Goal: Task Accomplishment & Management: Use online tool/utility

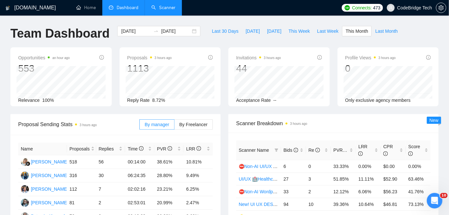
click at [169, 10] on link "Scanner" at bounding box center [163, 8] width 24 height 6
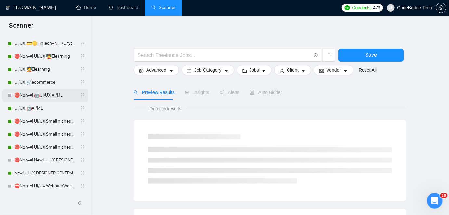
scroll to position [236, 0]
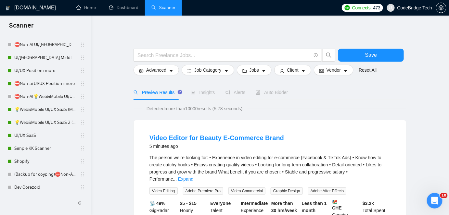
drag, startPoint x: 64, startPoint y: 112, endPoint x: 174, endPoint y: 5, distance: 153.3
click at [64, 112] on link "💡Web&Mobile UI/UX SaaS (Mariia)" at bounding box center [45, 109] width 62 height 13
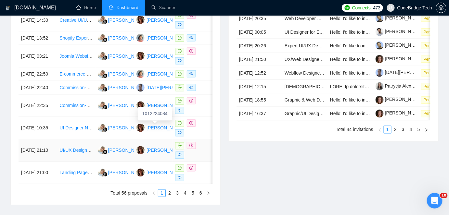
scroll to position [330, 0]
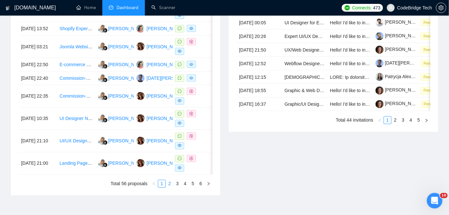
click at [169, 188] on link "2" at bounding box center [169, 184] width 7 height 7
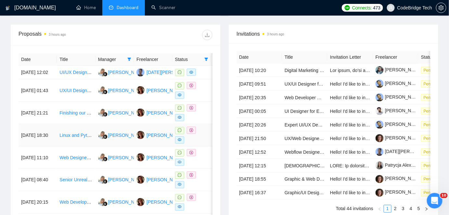
scroll to position [300, 0]
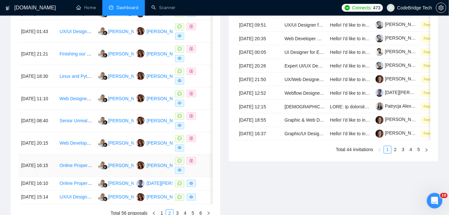
click at [80, 176] on td "Online Property Sales Platform Setup" at bounding box center [76, 166] width 38 height 22
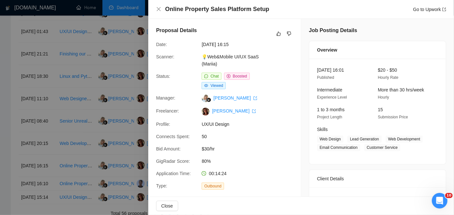
click at [120, 150] on div at bounding box center [227, 107] width 454 height 215
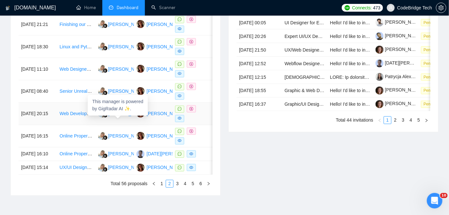
scroll to position [359, 0]
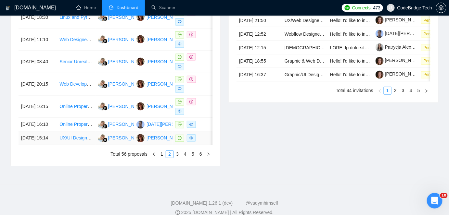
click at [90, 146] on td "UX/UI Designer Needed to Build a Design System for Our B2B AI Web App" at bounding box center [76, 139] width 38 height 14
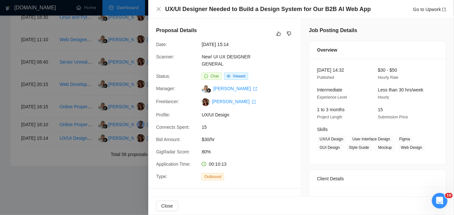
click at [92, 177] on div at bounding box center [227, 107] width 454 height 215
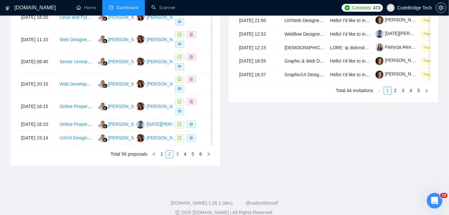
click at [175, 158] on link "3" at bounding box center [177, 154] width 7 height 7
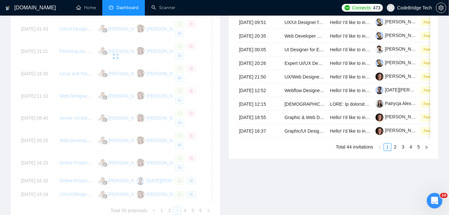
scroll to position [241, 0]
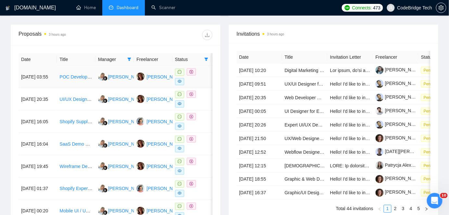
click at [74, 84] on td "POC Developer: Vault-Backed Token & Wallet Prototype" at bounding box center [76, 77] width 38 height 22
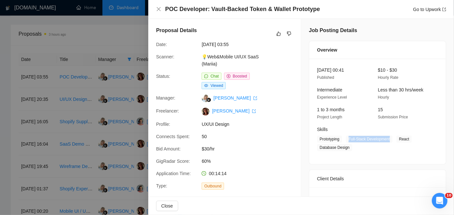
drag, startPoint x: 347, startPoint y: 138, endPoint x: 388, endPoint y: 139, distance: 41.3
click at [388, 139] on span "Full-Stack Development" at bounding box center [369, 139] width 46 height 7
copy span "Full-Stack Development"
click at [116, 101] on div at bounding box center [227, 107] width 454 height 215
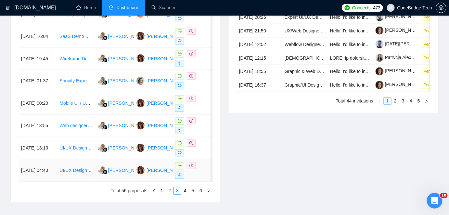
scroll to position [359, 0]
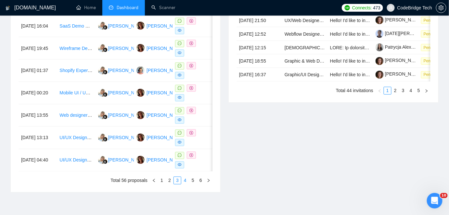
click at [185, 185] on link "4" at bounding box center [185, 180] width 7 height 7
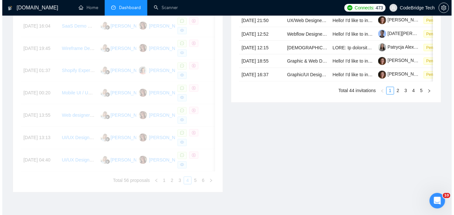
scroll to position [270, 0]
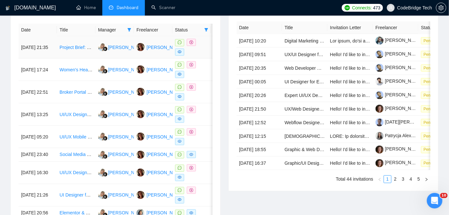
click at [81, 51] on td "Project Brief: Website Homepage Video (DeepHow)" at bounding box center [76, 47] width 38 height 22
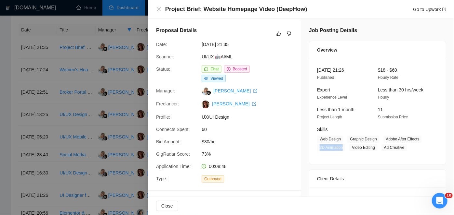
drag, startPoint x: 340, startPoint y: 147, endPoint x: 313, endPoint y: 147, distance: 27.3
click at [314, 147] on div "Skills Web Design Graphic Design Adobe After Effects 2D Animation Video Editing…" at bounding box center [372, 138] width 116 height 25
copy span "2D Animation"
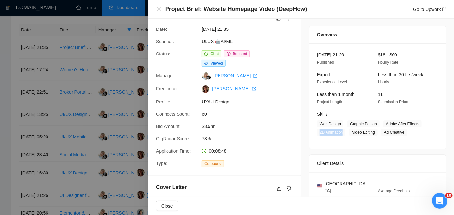
scroll to position [0, 0]
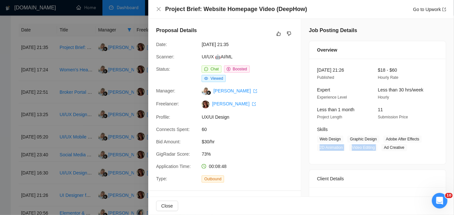
drag, startPoint x: 383, startPoint y: 149, endPoint x: 425, endPoint y: 149, distance: 41.9
click at [425, 149] on span "Web Design Graphic Design Adobe After Effects 2D Animation Video Editing Ad Cre…" at bounding box center [372, 144] width 111 height 16
click at [401, 149] on span "Ad Creative" at bounding box center [394, 147] width 26 height 7
drag, startPoint x: 373, startPoint y: 148, endPoint x: 350, endPoint y: 149, distance: 22.8
click at [350, 149] on span "Video Editing" at bounding box center [363, 147] width 28 height 7
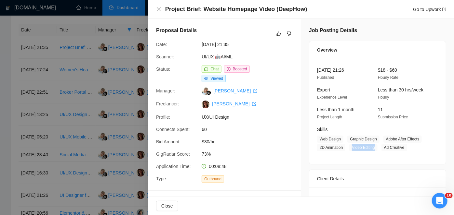
copy span "Video Editing"
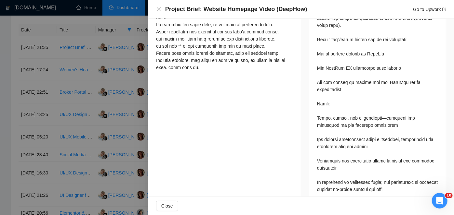
scroll to position [593, 0]
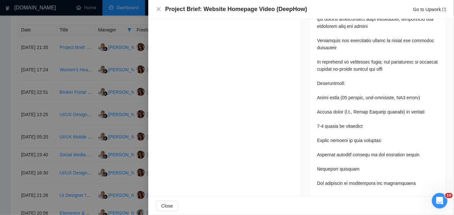
drag, startPoint x: 397, startPoint y: 87, endPoint x: 406, endPoint y: 87, distance: 8.8
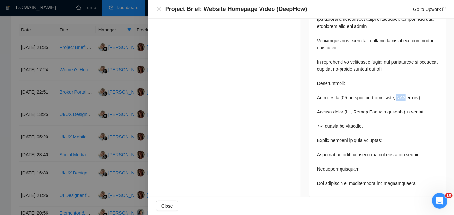
copy div "MP4"
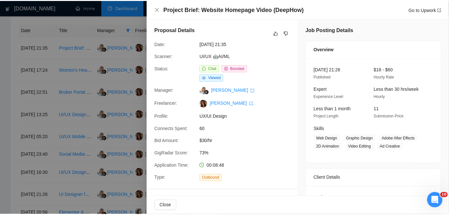
scroll to position [0, 0]
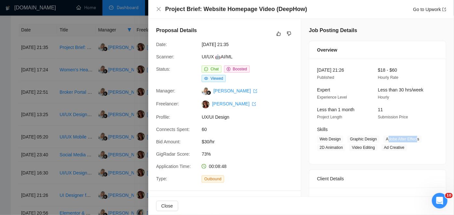
drag, startPoint x: 385, startPoint y: 139, endPoint x: 415, endPoint y: 139, distance: 29.3
click at [415, 139] on span "Adobe After Effects" at bounding box center [402, 139] width 39 height 7
click at [408, 138] on span "Adobe After Effects" at bounding box center [402, 139] width 39 height 7
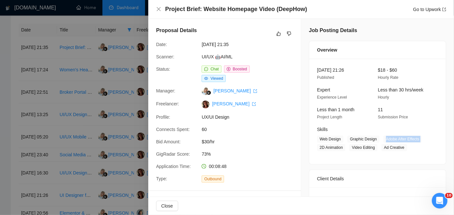
click at [408, 138] on span "Adobe After Effects" at bounding box center [402, 139] width 39 height 7
click at [75, 138] on div at bounding box center [227, 107] width 454 height 215
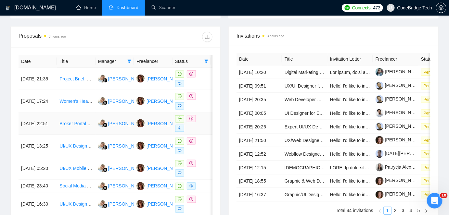
scroll to position [241, 0]
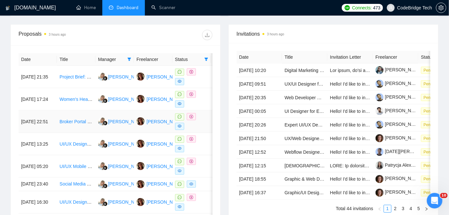
click at [75, 127] on td "Broker Portal Design (UI/UX) for Insurance Products" at bounding box center [76, 122] width 38 height 22
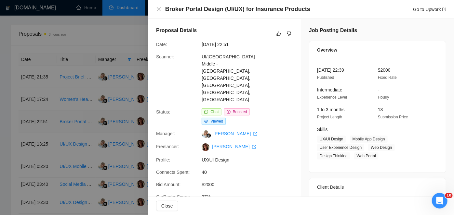
click at [75, 127] on div at bounding box center [227, 107] width 454 height 215
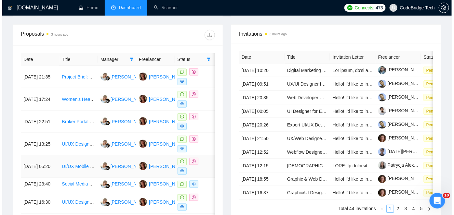
scroll to position [270, 0]
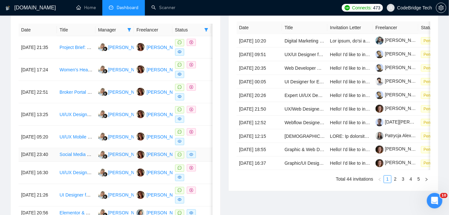
click at [83, 162] on td "Social Media Manager & Content Creator for Dual Brands" at bounding box center [76, 156] width 38 height 14
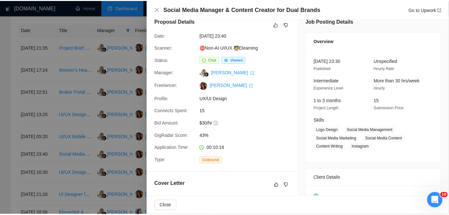
scroll to position [0, 0]
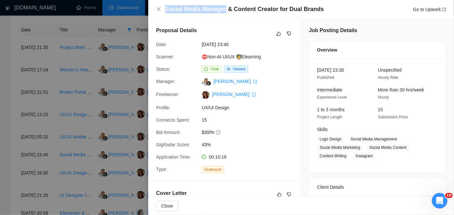
drag, startPoint x: 166, startPoint y: 10, endPoint x: 224, endPoint y: 10, distance: 57.2
click at [224, 10] on h4 "Social Media Manager & Content Creator for Dual Brands" at bounding box center [244, 9] width 159 height 8
drag, startPoint x: 224, startPoint y: 10, endPoint x: 166, endPoint y: 9, distance: 57.2
click at [166, 9] on h4 "Social Media Manager & Content Creator for Dual Brands" at bounding box center [244, 9] width 159 height 8
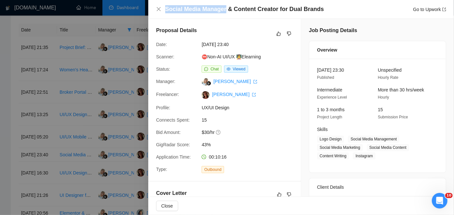
copy h4 "Social Media Manager"
click at [84, 83] on div at bounding box center [227, 107] width 454 height 215
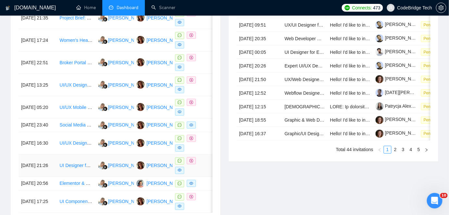
scroll to position [359, 0]
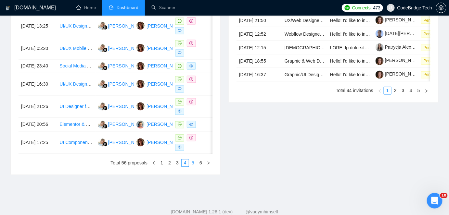
click at [191, 167] on link "5" at bounding box center [192, 163] width 7 height 7
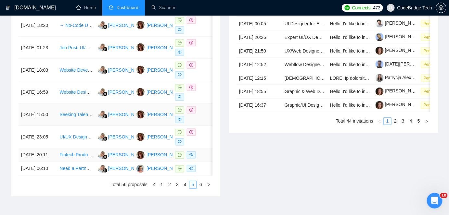
scroll to position [330, 0]
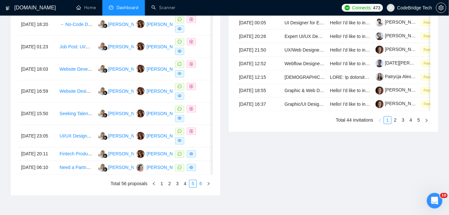
click at [201, 188] on link "6" at bounding box center [200, 184] width 7 height 7
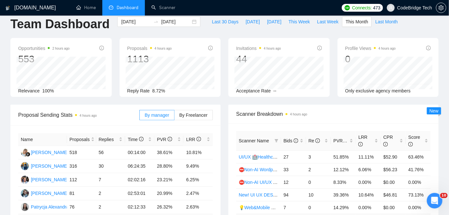
scroll to position [0, 0]
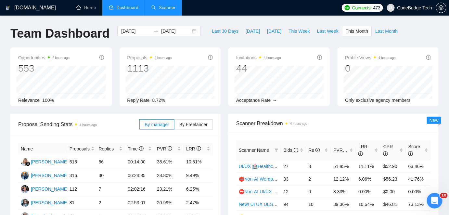
click at [176, 10] on link "Scanner" at bounding box center [163, 8] width 24 height 6
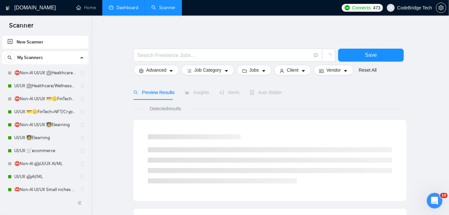
click at [114, 9] on link "Dashboard" at bounding box center [124, 8] width 30 height 6
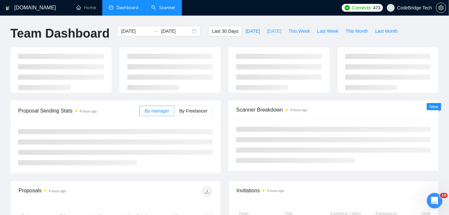
click at [267, 31] on span "[DATE]" at bounding box center [274, 31] width 14 height 7
type input "2025-09-28"
click at [246, 28] on span "[DATE]" at bounding box center [253, 31] width 14 height 7
type input "[DATE]"
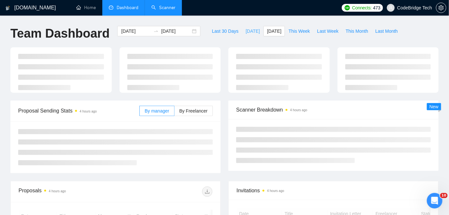
type input "[DATE]"
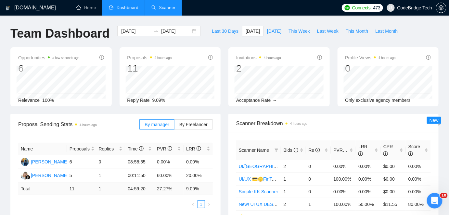
click at [170, 8] on link "Scanner" at bounding box center [163, 8] width 24 height 6
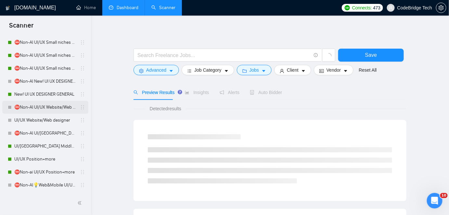
scroll to position [177, 0]
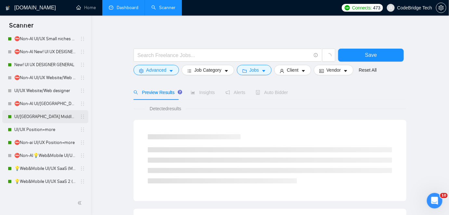
click at [46, 114] on link "UI/[GEOGRAPHIC_DATA] Middle - [GEOGRAPHIC_DATA], [GEOGRAPHIC_DATA], [GEOGRAPHIC…" at bounding box center [45, 117] width 62 height 13
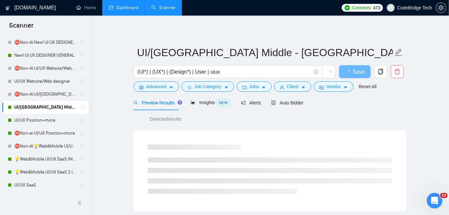
scroll to position [177, 0]
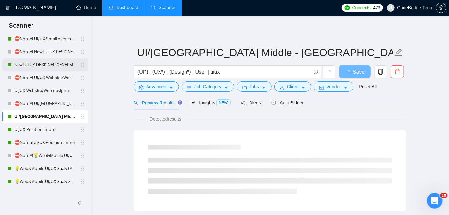
click at [34, 64] on link "New! UI UX DESIGNER GENERAL" at bounding box center [45, 65] width 62 height 13
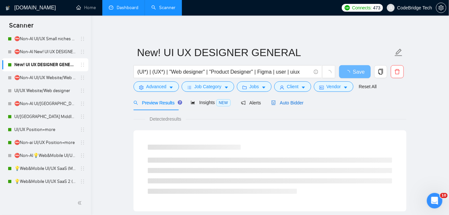
click at [286, 101] on span "Auto Bidder" at bounding box center [287, 102] width 32 height 5
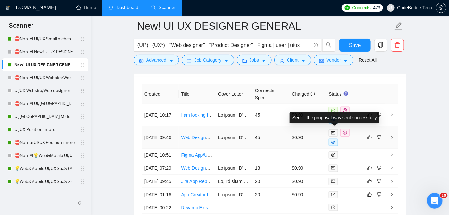
scroll to position [1853, 0]
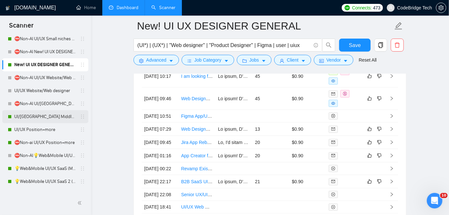
click at [35, 118] on link "UI/[GEOGRAPHIC_DATA] Middle - [GEOGRAPHIC_DATA], [GEOGRAPHIC_DATA], [GEOGRAPHIC…" at bounding box center [45, 117] width 62 height 13
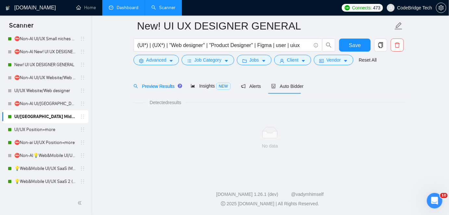
scroll to position [21, 0]
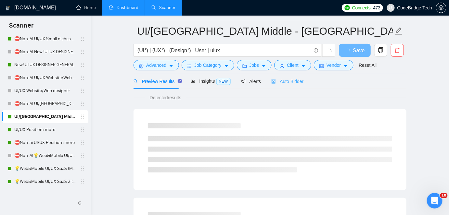
click at [286, 86] on div "Auto Bidder" at bounding box center [287, 81] width 32 height 15
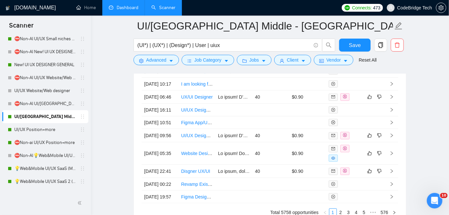
scroll to position [1854, 0]
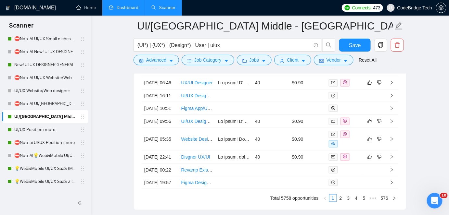
click at [137, 10] on link "Dashboard" at bounding box center [124, 8] width 30 height 6
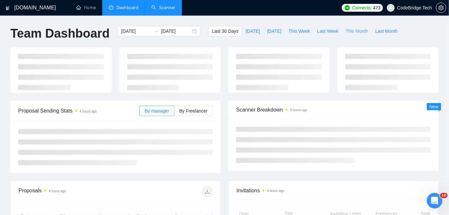
click at [350, 33] on span "This Month" at bounding box center [357, 31] width 22 height 7
type input "2025-09-01"
type input "2025-09-30"
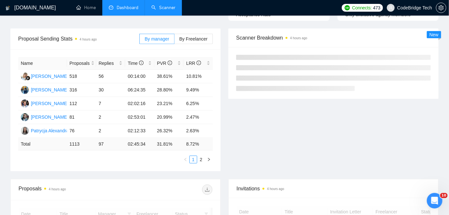
scroll to position [88, 0]
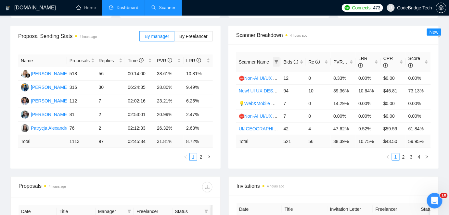
click at [276, 60] on icon "filter" at bounding box center [277, 61] width 4 height 3
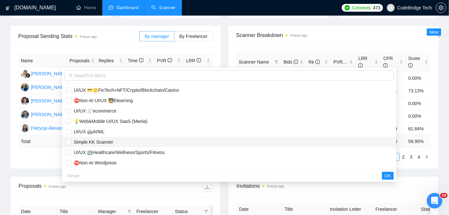
scroll to position [95, 0]
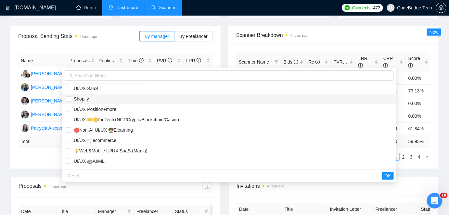
click at [93, 98] on span "Shopify" at bounding box center [229, 99] width 327 height 7
checkbox input "true"
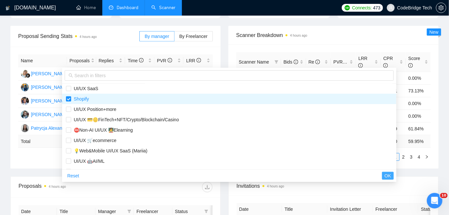
click at [382, 175] on button "OK" at bounding box center [388, 176] width 12 height 8
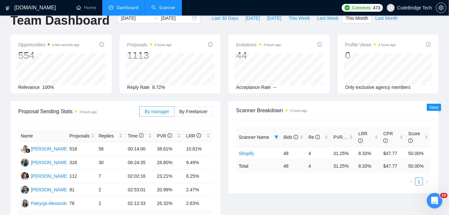
scroll to position [0, 0]
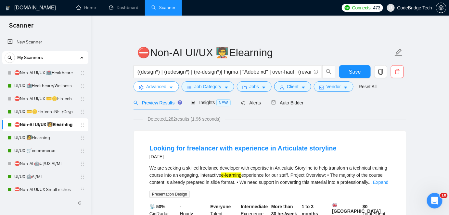
click at [168, 88] on button "Advanced" at bounding box center [157, 87] width 46 height 10
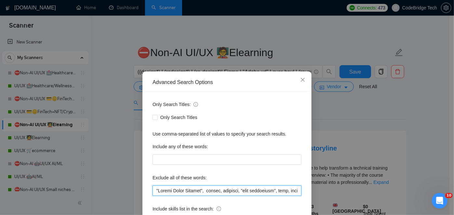
click at [205, 189] on input "text" at bounding box center [226, 191] width 149 height 10
drag, startPoint x: 155, startPoint y: 192, endPoint x: 147, endPoint y: 191, distance: 8.5
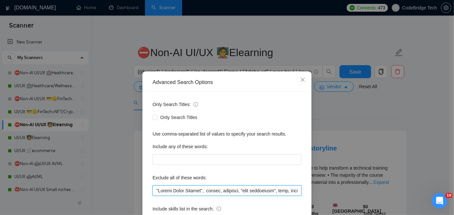
click at [147, 191] on div "Only Search Titles: Only Search Titles Use comma-separated list of values to sp…" at bounding box center [227, 167] width 164 height 151
click at [152, 191] on input "text" at bounding box center [226, 191] width 149 height 10
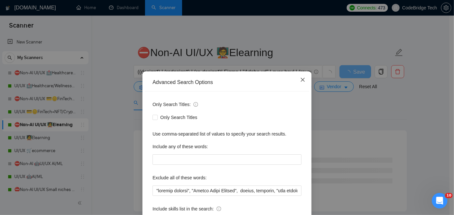
click at [302, 77] on span "Close" at bounding box center [303, 81] width 18 height 18
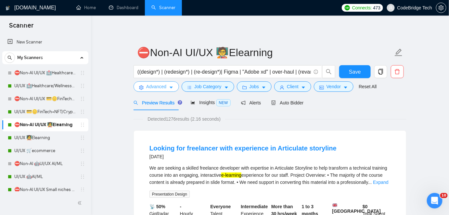
click at [166, 87] on button "Advanced" at bounding box center [157, 87] width 46 height 10
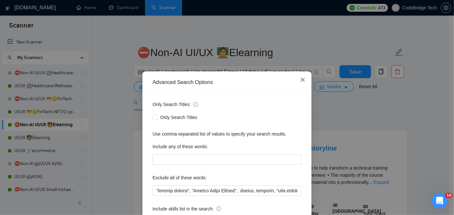
click at [300, 79] on icon "close" at bounding box center [302, 79] width 5 height 5
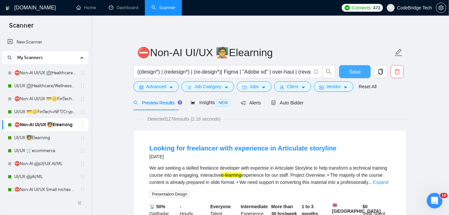
click at [352, 69] on span "Save" at bounding box center [355, 72] width 12 height 8
click at [177, 191] on span "Presentation Design" at bounding box center [170, 194] width 40 height 7
click at [177, 194] on span "Presentation Design" at bounding box center [170, 194] width 40 height 7
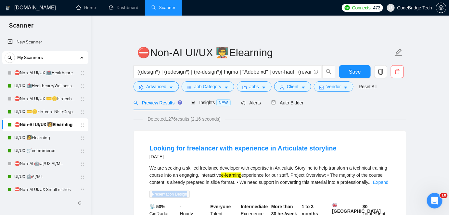
copy span "Presentation Design"
click at [138, 85] on button "Advanced" at bounding box center [157, 87] width 46 height 10
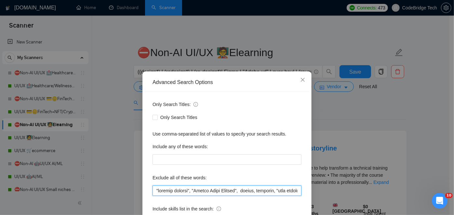
click at [156, 190] on input "text" at bounding box center [226, 191] width 149 height 10
click at [153, 190] on input "text" at bounding box center [226, 191] width 149 height 10
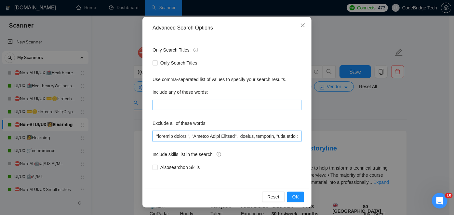
scroll to position [25, 0]
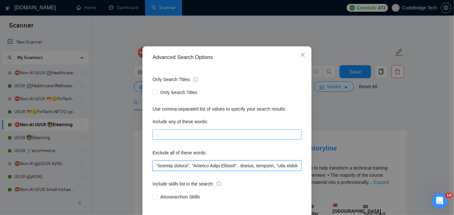
paste input "Presentation Design"
click at [152, 163] on input "text" at bounding box center [226, 166] width 149 height 10
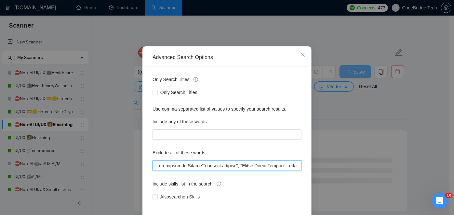
click at [195, 165] on input "text" at bounding box center [226, 166] width 149 height 10
click at [155, 166] on input "text" at bounding box center [226, 166] width 149 height 10
click at [154, 166] on input "text" at bounding box center [226, 166] width 149 height 10
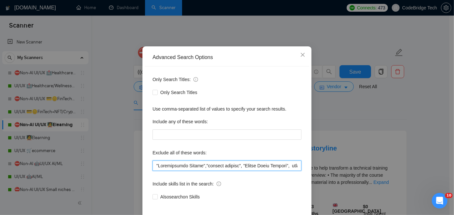
scroll to position [55, 0]
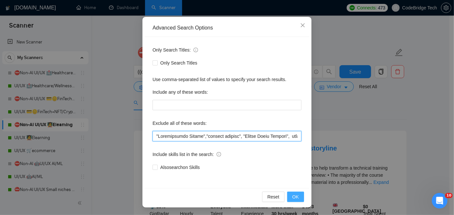
type input ""Presentation Design","content creator", "Social Media Manager", weebly, brochu…"
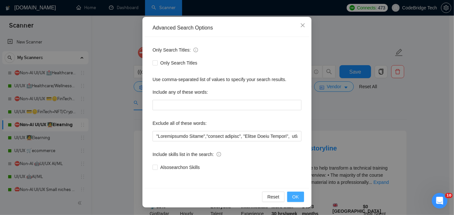
click at [297, 200] on button "OK" at bounding box center [295, 197] width 17 height 10
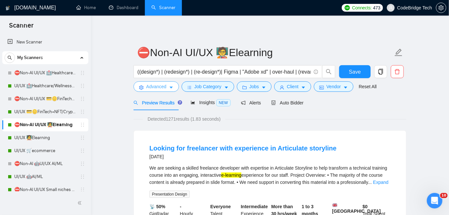
click at [165, 85] on span "Advanced" at bounding box center [156, 86] width 20 height 7
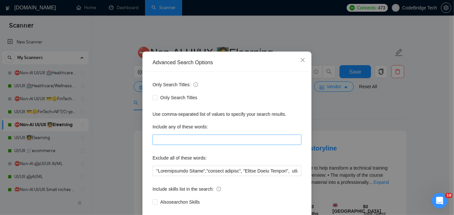
scroll to position [29, 0]
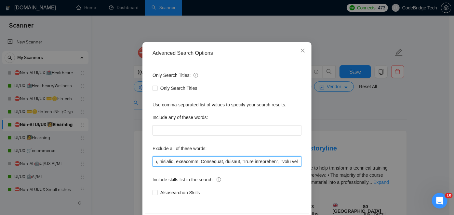
drag, startPoint x: 250, startPoint y: 162, endPoint x: 298, endPoint y: 160, distance: 48.1
click at [298, 160] on input "text" at bounding box center [226, 162] width 149 height 10
click at [268, 162] on input "text" at bounding box center [226, 162] width 149 height 10
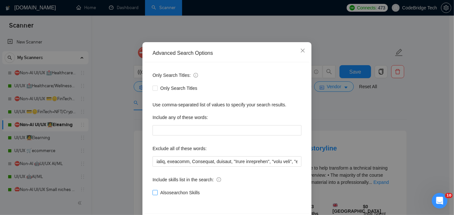
click at [153, 192] on input "Also search on Skills" at bounding box center [154, 192] width 5 height 5
checkbox input "true"
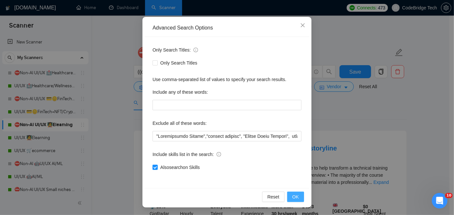
click at [301, 197] on button "OK" at bounding box center [295, 197] width 17 height 10
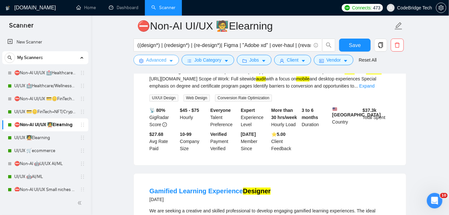
scroll to position [354, 0]
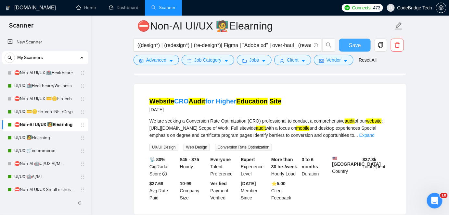
drag, startPoint x: 351, startPoint y: 44, endPoint x: 349, endPoint y: 49, distance: 5.0
click at [351, 44] on span "Save" at bounding box center [355, 45] width 12 height 8
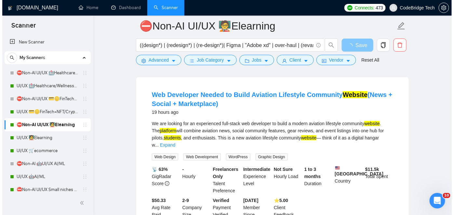
scroll to position [0, 0]
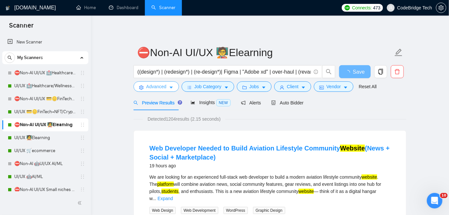
click at [155, 85] on span "Advanced" at bounding box center [156, 86] width 20 height 7
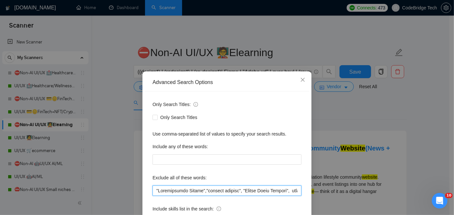
drag, startPoint x: 236, startPoint y: 190, endPoint x: 107, endPoint y: 190, distance: 128.4
click at [107, 190] on div "Advanced Search Options Only Search Titles: Only Search Titles Use comma-separa…" at bounding box center [227, 107] width 454 height 215
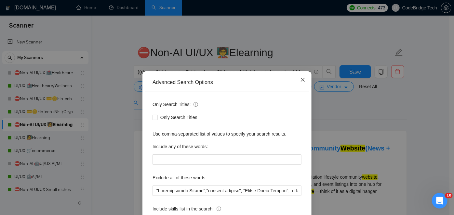
click at [300, 77] on span "Close" at bounding box center [303, 81] width 18 height 18
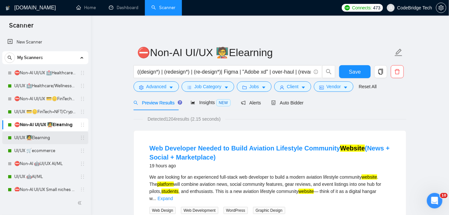
click at [20, 134] on link "UI/UX 🧑‍🏫Elearning" at bounding box center [45, 138] width 62 height 13
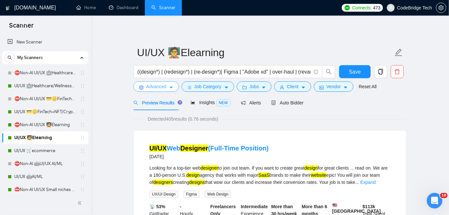
click at [162, 87] on span "Advanced" at bounding box center [156, 86] width 20 height 7
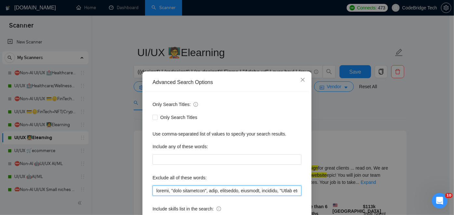
click at [153, 194] on input "text" at bounding box center [226, 191] width 149 height 10
paste input ""Presentation Design","content creator","
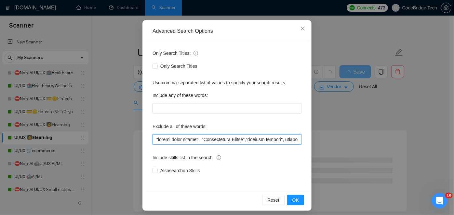
scroll to position [55, 0]
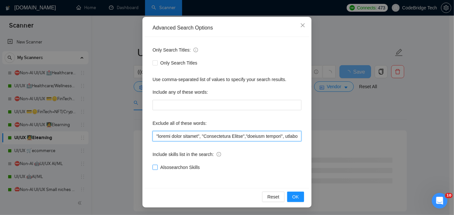
type input ""social media manager", "Presentation Design","content creator", weebly, "fast …"
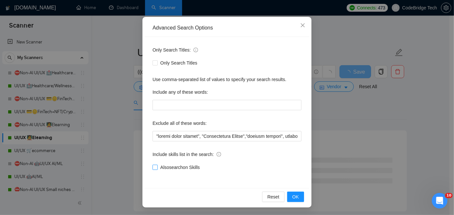
click at [182, 168] on span "Also search on Skills" at bounding box center [180, 167] width 45 height 7
click at [157, 168] on input "Also search on Skills" at bounding box center [154, 167] width 5 height 5
checkbox input "true"
click at [297, 197] on button "OK" at bounding box center [295, 197] width 17 height 10
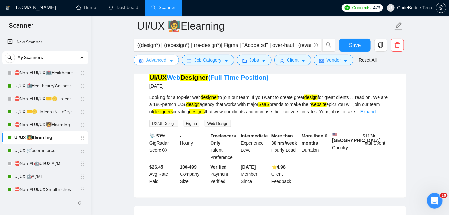
scroll to position [266, 0]
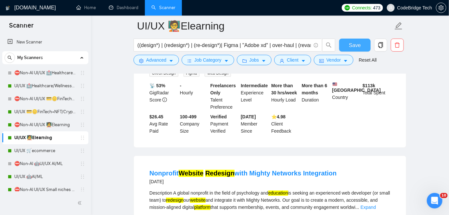
click at [359, 44] on span "Save" at bounding box center [355, 45] width 12 height 8
click at [61, 124] on link "⛔Non-AI UI/UX 🧑‍🏫Elearning" at bounding box center [45, 125] width 62 height 13
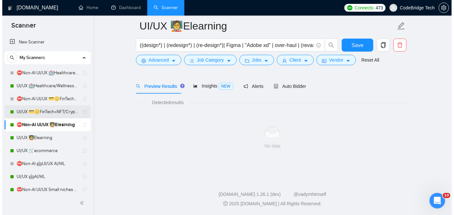
scroll to position [21, 0]
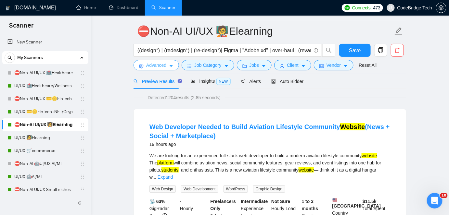
click at [162, 65] on span "Advanced" at bounding box center [156, 65] width 20 height 7
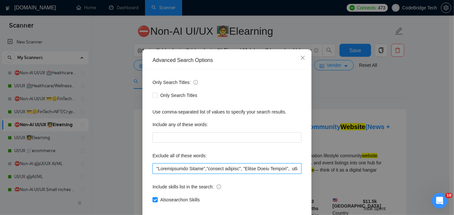
click at [152, 174] on input "text" at bounding box center [226, 169] width 149 height 10
paste input "MP4, "Adobe After Effects", "Full-Stack Development","commision-based", "Sales …"
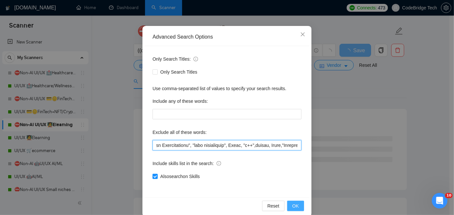
scroll to position [55, 0]
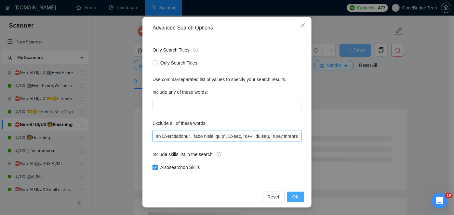
type input "MP4, "Adobe After Effects", "Full-Stack Development","commision-based", "Sales …"
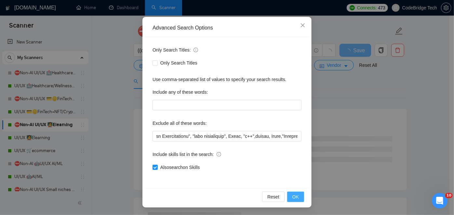
click at [293, 200] on span "OK" at bounding box center [295, 197] width 7 height 7
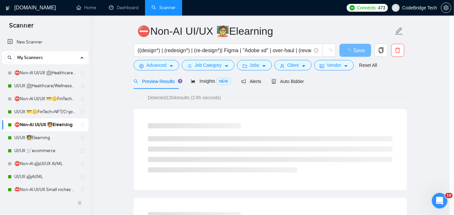
scroll to position [22, 0]
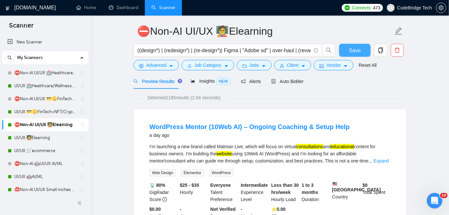
click at [352, 48] on span "Save" at bounding box center [355, 50] width 12 height 8
click at [26, 140] on link "UI/UX 🧑‍🏫Elearning" at bounding box center [45, 138] width 62 height 13
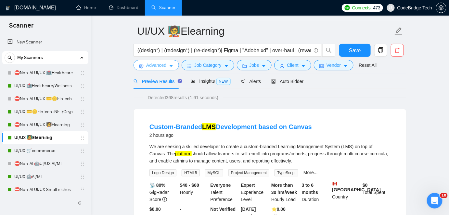
click at [168, 63] on button "Advanced" at bounding box center [157, 65] width 46 height 10
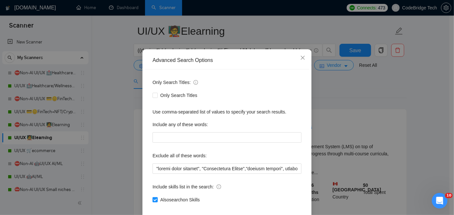
click at [149, 193] on div "Only Search Titles: Only Search Titles Use comma-separated list of values to sp…" at bounding box center [227, 145] width 164 height 151
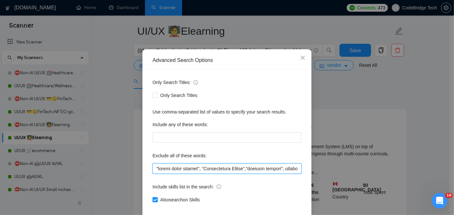
click at [152, 174] on input "text" at bounding box center [226, 169] width 149 height 10
paste input "MP4, "Adobe After Effects", "Full-Stack Development","commision-based", "Sales …"
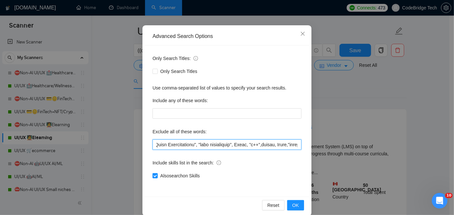
scroll to position [55, 0]
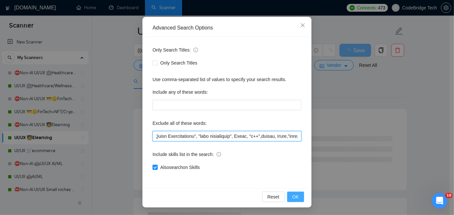
type input "MP4, "Adobe After Effects", "Full-Stack Development","commision-based", "Sales …"
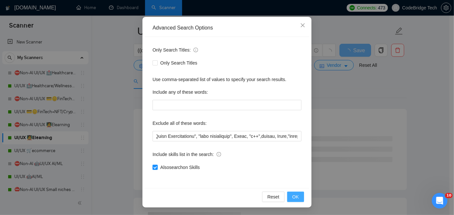
click at [300, 199] on button "OK" at bounding box center [295, 197] width 17 height 10
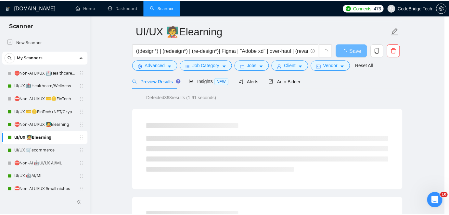
scroll to position [22, 0]
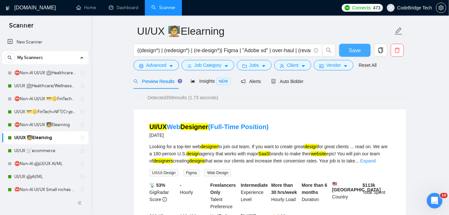
click at [340, 49] on button "Save" at bounding box center [355, 50] width 32 height 13
click at [147, 64] on span "Advanced" at bounding box center [156, 65] width 20 height 7
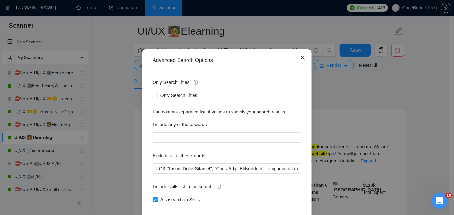
click at [298, 67] on span "Close" at bounding box center [303, 58] width 18 height 18
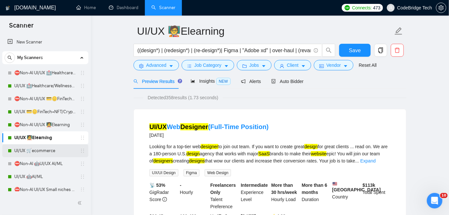
click at [55, 152] on link "UI/UX 🛒ecommerce" at bounding box center [45, 151] width 62 height 13
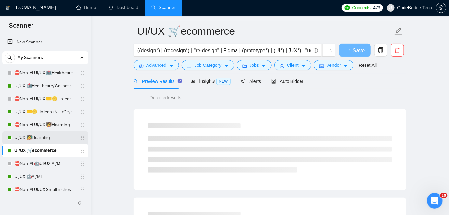
click at [55, 137] on link "UI/UX 🧑‍🏫Elearning" at bounding box center [45, 138] width 62 height 13
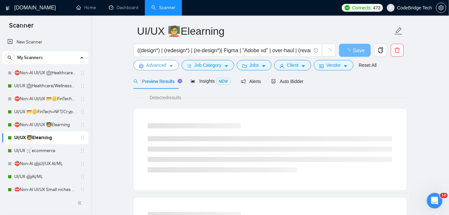
click at [157, 65] on span "Advanced" at bounding box center [156, 65] width 20 height 7
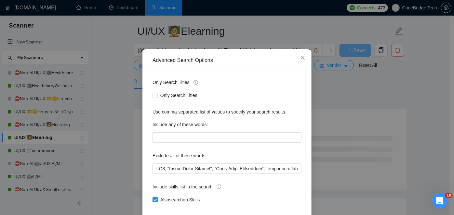
click at [131, 110] on div "Advanced Search Options Only Search Titles: Only Search Titles Use comma-separa…" at bounding box center [227, 107] width 454 height 215
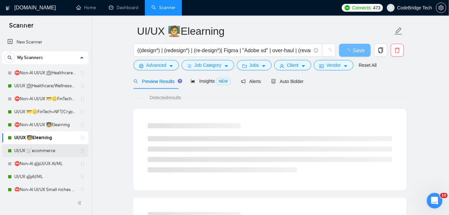
click at [38, 152] on link "UI/UX 🛒ecommerce" at bounding box center [45, 151] width 62 height 13
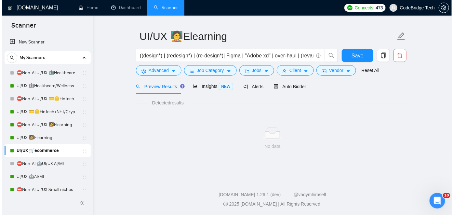
scroll to position [21, 0]
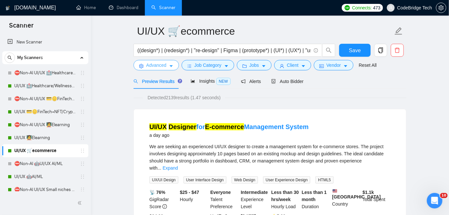
click at [156, 61] on button "Advanced" at bounding box center [157, 65] width 46 height 10
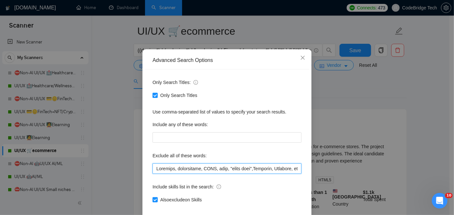
click at [153, 174] on input "text" at bounding box center [226, 169] width 149 height 10
paste input "https://www.instagram.com/reel/DPHAxBTiul3/?utm_source=ig_web_copy_link"
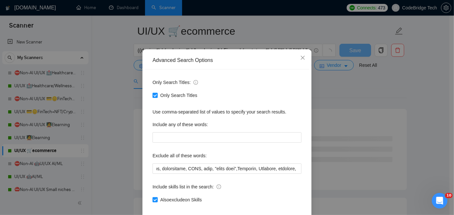
scroll to position [0, 0]
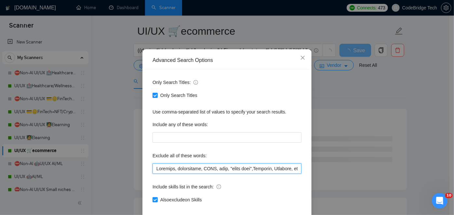
click at [154, 174] on input "text" at bounding box center [226, 169] width 149 height 10
paste input "MP4, "Adobe After Effects", "Full-Stack Development","commision-based", "Sales …"
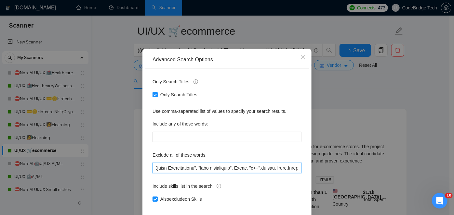
scroll to position [55, 0]
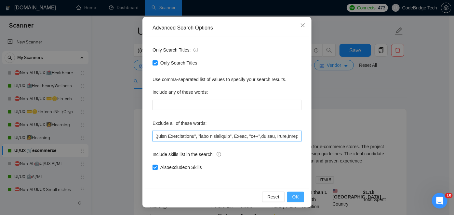
type input "MP4, "Adobe After Effects", "Full-Stack Development","commision-based", "Sales …"
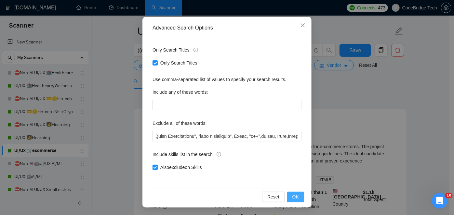
click at [292, 194] on span "OK" at bounding box center [295, 197] width 7 height 7
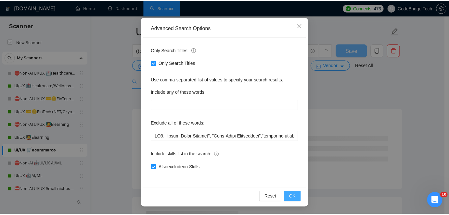
scroll to position [22, 0]
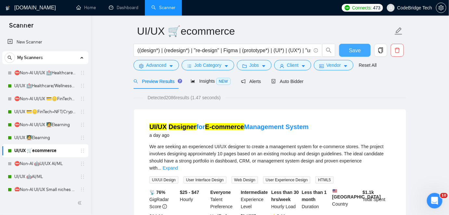
click at [344, 51] on button "Save" at bounding box center [355, 50] width 32 height 13
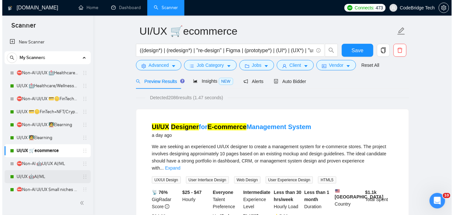
scroll to position [29, 0]
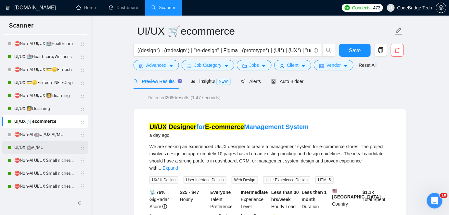
click at [44, 148] on link "UI/UX 🤖AI/ML" at bounding box center [45, 147] width 62 height 13
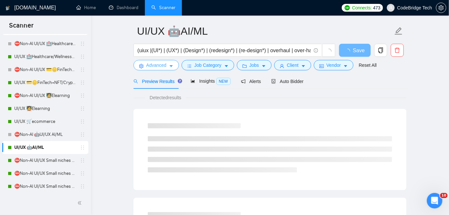
click at [151, 65] on span "Advanced" at bounding box center [156, 65] width 20 height 7
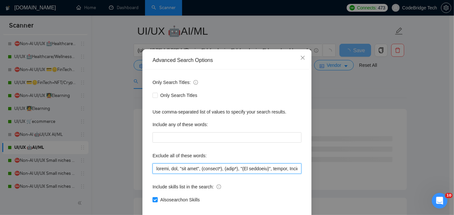
click at [152, 174] on input "text" at bounding box center [226, 169] width 149 height 10
paste input "MP4, "Adobe After Effects","commision-based", "Sales Representative", "ad creat…"
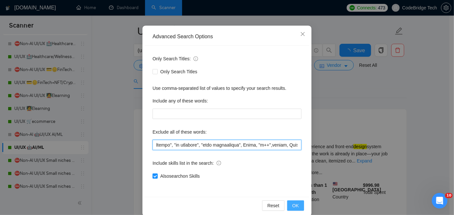
scroll to position [55, 0]
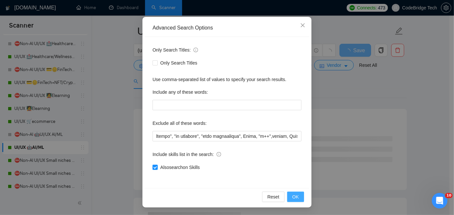
click at [294, 194] on span "OK" at bounding box center [295, 197] width 7 height 7
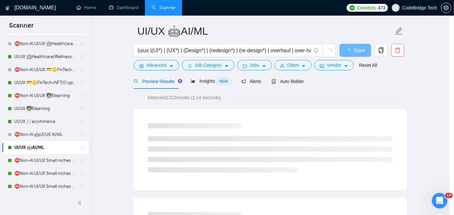
scroll to position [22, 0]
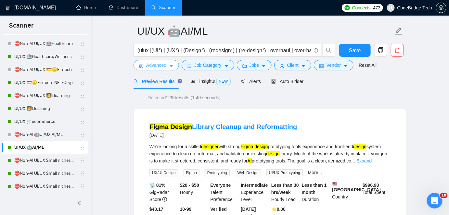
click at [157, 68] on span "Advanced" at bounding box center [156, 65] width 20 height 7
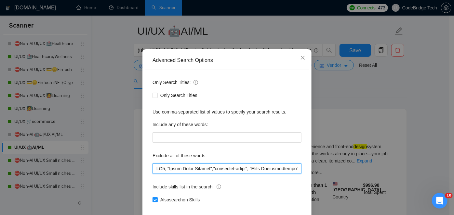
drag, startPoint x: 253, startPoint y: 192, endPoint x: 158, endPoint y: 195, distance: 95.0
click at [158, 174] on input "text" at bounding box center [226, 169] width 149 height 10
drag, startPoint x: 208, startPoint y: 191, endPoint x: 216, endPoint y: 191, distance: 8.5
click at [208, 174] on input "text" at bounding box center [226, 169] width 149 height 10
click at [283, 174] on input "text" at bounding box center [226, 169] width 149 height 10
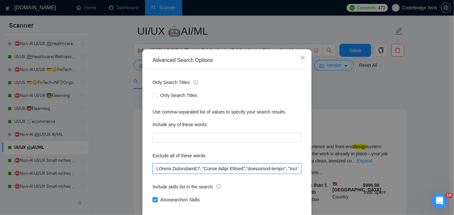
type input "MP4, "Adobe After Effects","commision-based", "Sales Representative", "ad creat…"
click at [224, 174] on input "text" at bounding box center [226, 169] width 149 height 10
drag, startPoint x: 259, startPoint y: 189, endPoint x: 281, endPoint y: 189, distance: 22.1
click at [280, 174] on input "text" at bounding box center [226, 169] width 149 height 10
click at [289, 174] on input "text" at bounding box center [226, 169] width 149 height 10
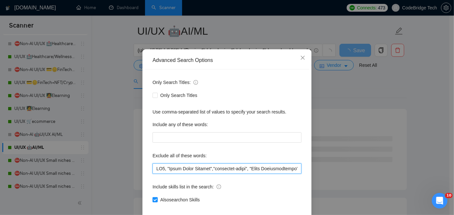
click at [288, 174] on input "text" at bounding box center [226, 169] width 149 height 10
click at [282, 174] on input "text" at bounding box center [226, 169] width 149 height 10
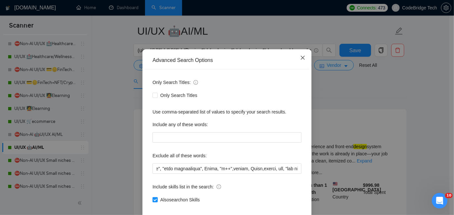
click at [297, 67] on span "Close" at bounding box center [303, 58] width 18 height 18
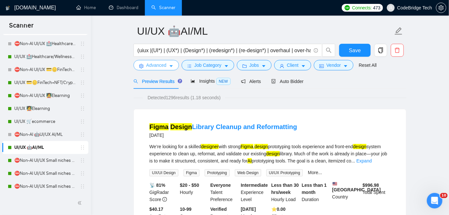
click at [155, 66] on span "Advanced" at bounding box center [156, 65] width 20 height 7
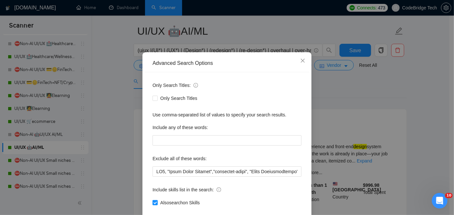
scroll to position [29, 0]
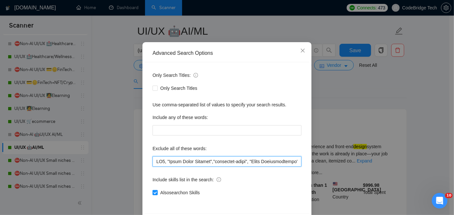
click at [283, 165] on input "text" at bounding box center [226, 162] width 149 height 10
click at [282, 165] on input "text" at bounding box center [226, 162] width 149 height 10
drag, startPoint x: 290, startPoint y: 163, endPoint x: 295, endPoint y: 161, distance: 5.4
click at [295, 161] on input "text" at bounding box center [226, 162] width 149 height 10
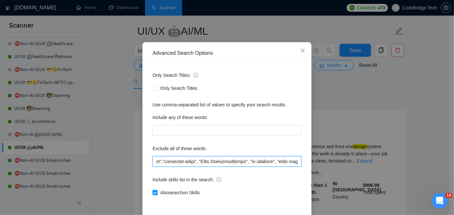
click at [290, 161] on input "text" at bounding box center [226, 162] width 149 height 10
click at [302, 51] on icon "close" at bounding box center [302, 50] width 5 height 5
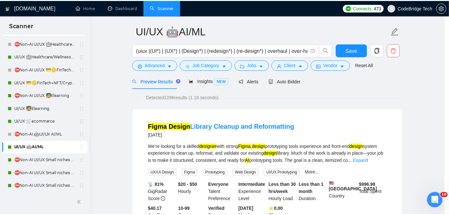
scroll to position [22, 0]
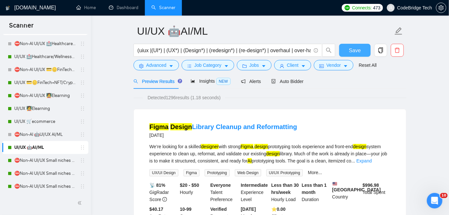
click at [355, 46] on span "Save" at bounding box center [355, 50] width 12 height 8
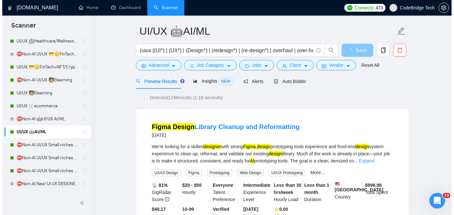
scroll to position [59, 0]
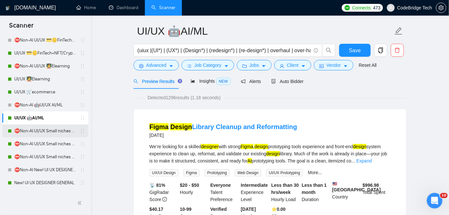
drag, startPoint x: 46, startPoint y: 131, endPoint x: 53, endPoint y: 127, distance: 8.3
click at [46, 131] on link "⛔Non-AI UI/UX Small niches 1 - Productivity/Booking,automotive, travel, social …" at bounding box center [45, 131] width 62 height 13
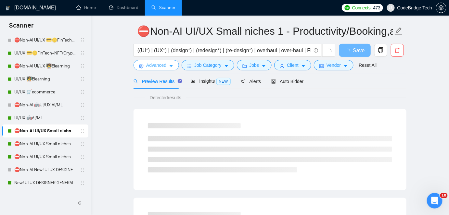
click at [162, 65] on span "Advanced" at bounding box center [156, 65] width 20 height 7
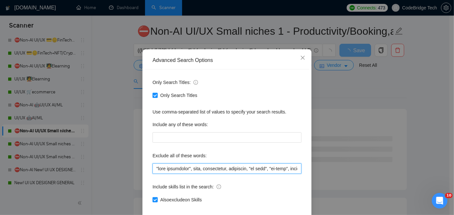
click at [152, 174] on input "text" at bounding box center [226, 169] width 149 height 10
paste input "MP4, "Adobe After Effects","commision-based", "Sales Representative", "ad creat…"
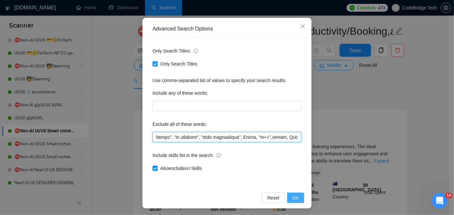
scroll to position [55, 0]
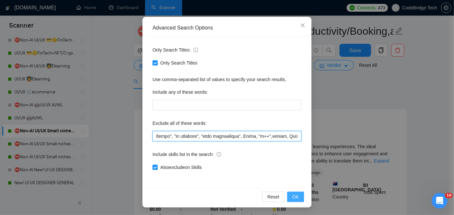
type input "MP4, "Adobe After Effects","commision-based", "Sales Representative", "ad creat…"
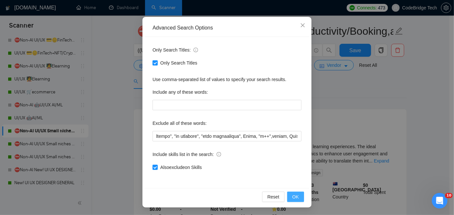
click at [297, 196] on button "OK" at bounding box center [295, 197] width 17 height 10
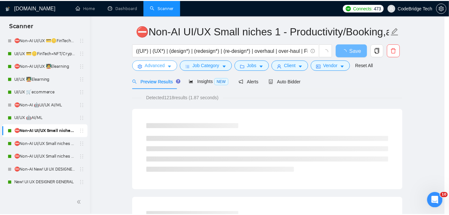
scroll to position [0, 0]
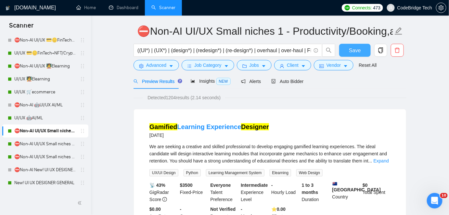
click at [349, 50] on button "Save" at bounding box center [355, 50] width 32 height 13
click at [42, 143] on link "⛔Non-AI UI/UX Small niches 2 - HR (Ticketing), Legal,Tax/Logistics" at bounding box center [45, 144] width 62 height 13
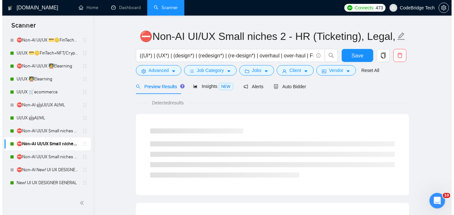
scroll to position [21, 0]
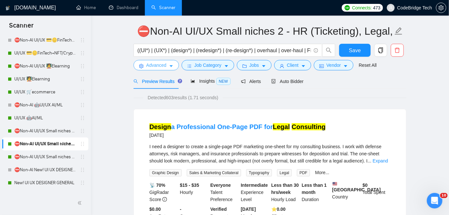
click at [159, 67] on span "Advanced" at bounding box center [156, 65] width 20 height 7
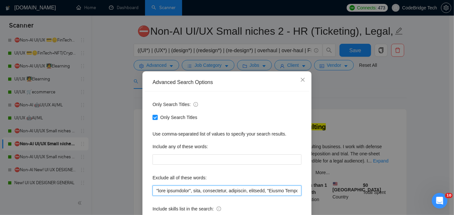
click at [152, 190] on input "text" at bounding box center [226, 191] width 149 height 10
paste input "MP4, "Adobe After Effects","commision-based", "Sales Representative", "ad creat…"
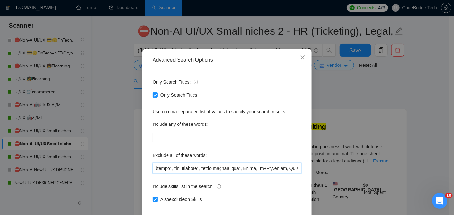
scroll to position [55, 0]
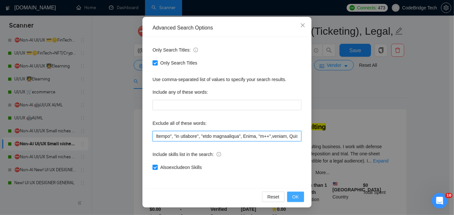
type input "MP4, "Adobe After Effects","commision-based", "Sales Representative", "ad creat…"
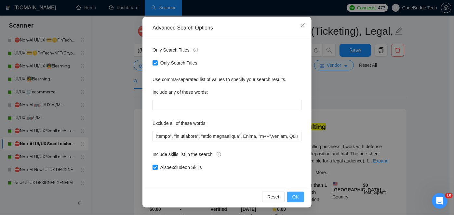
click at [296, 196] on span "OK" at bounding box center [295, 197] width 7 height 7
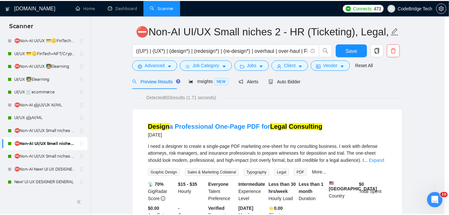
scroll to position [22, 0]
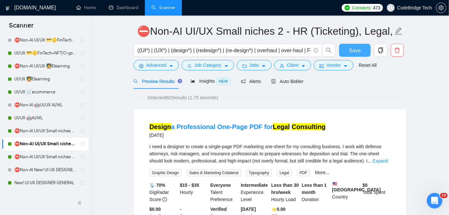
click at [347, 49] on button "Save" at bounding box center [355, 50] width 32 height 13
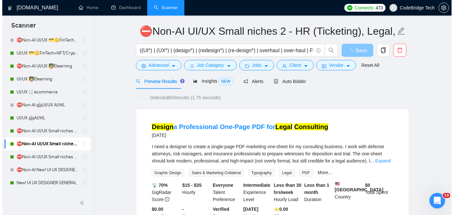
scroll to position [88, 0]
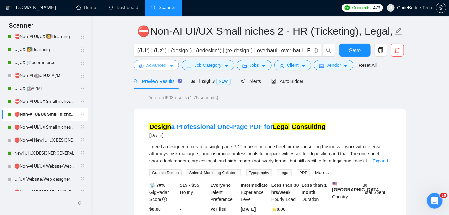
drag, startPoint x: 38, startPoint y: 156, endPoint x: 138, endPoint y: 67, distance: 134.0
click at [38, 156] on link "New! UI UX DESIGNER GENERAL" at bounding box center [45, 153] width 62 height 13
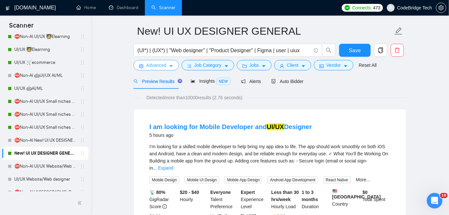
click at [146, 68] on button "Advanced" at bounding box center [157, 65] width 46 height 10
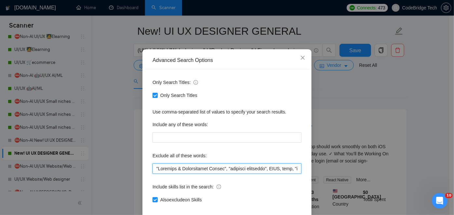
click at [152, 174] on input "text" at bounding box center [226, 169] width 149 height 10
paste input "MP4, "Adobe After Effects","commision-based", "Sales Representative", "ad creat…"
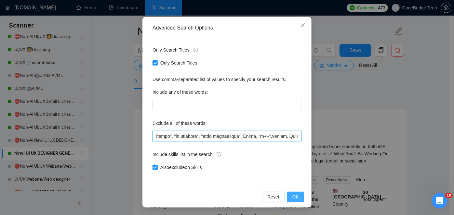
type input "MP4, "Adobe After Effects","commision-based", "Sales Representative", "ad creat…"
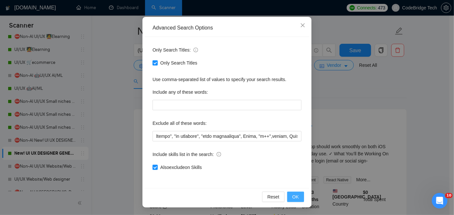
click at [295, 194] on span "OK" at bounding box center [295, 197] width 7 height 7
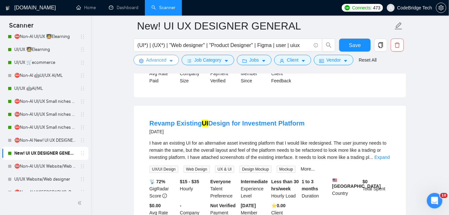
scroll to position [849, 0]
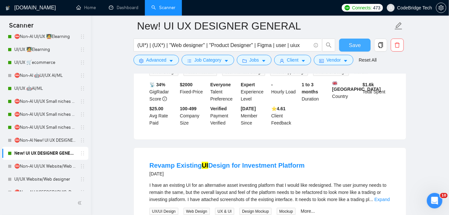
click at [354, 45] on span "Save" at bounding box center [355, 45] width 12 height 8
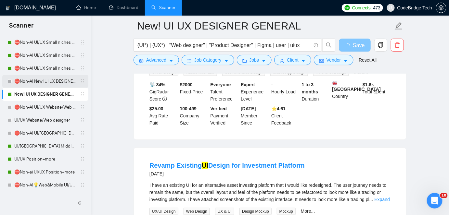
scroll to position [177, 0]
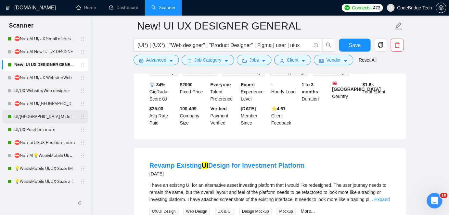
click at [37, 116] on link "UI/[GEOGRAPHIC_DATA] Middle - [GEOGRAPHIC_DATA], [GEOGRAPHIC_DATA], [GEOGRAPHIC…" at bounding box center [45, 117] width 62 height 13
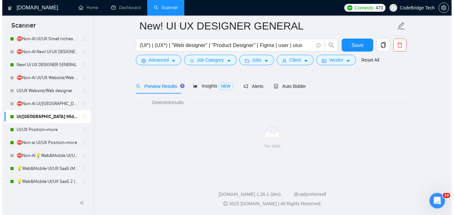
scroll to position [21, 0]
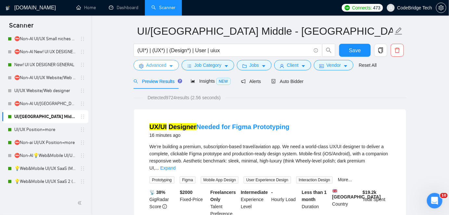
click at [143, 66] on icon "setting" at bounding box center [141, 66] width 5 height 5
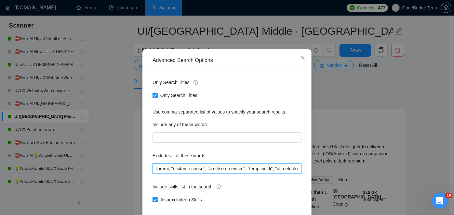
click at [152, 174] on input "text" at bounding box center [226, 169] width 149 height 10
paste input "MP4, "Adobe After Effects","commision-based", "Sales Representative", "ad creat…"
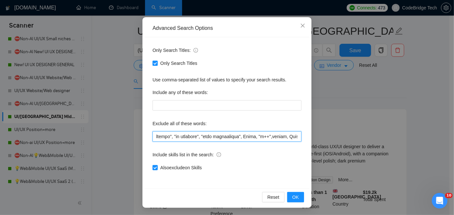
scroll to position [55, 0]
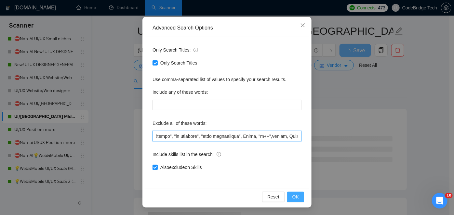
type input "MP4, "Adobe After Effects","commision-based", "Sales Representative", "ad creat…"
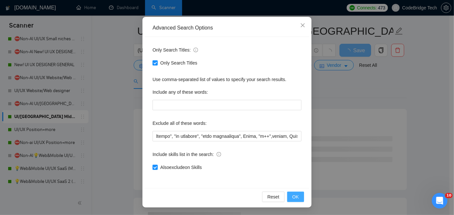
click at [298, 199] on button "OK" at bounding box center [295, 197] width 17 height 10
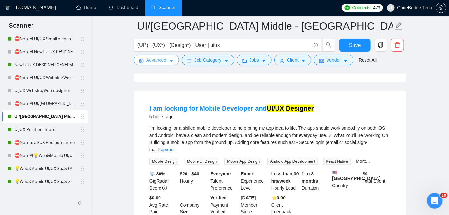
scroll to position [376, 0]
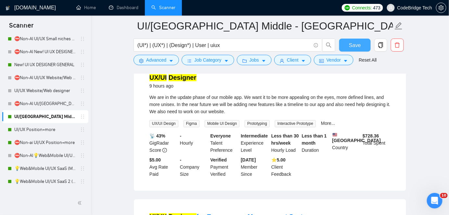
click at [346, 43] on button "Save" at bounding box center [355, 45] width 32 height 13
click at [47, 126] on link "UI/UX Position+more" at bounding box center [45, 130] width 62 height 13
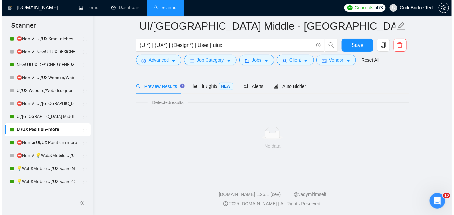
scroll to position [21, 0]
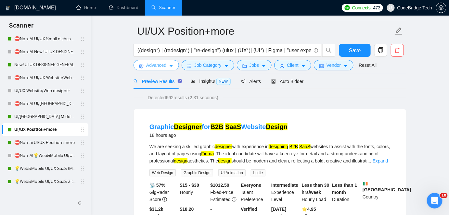
click at [147, 68] on span "Advanced" at bounding box center [156, 65] width 20 height 7
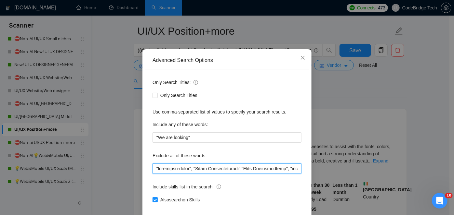
click at [152, 174] on input "text" at bounding box center [226, 169] width 149 height 10
paste input "MP4, "Adobe After Effects","commision-based", "Sales Representative", "ad creat…"
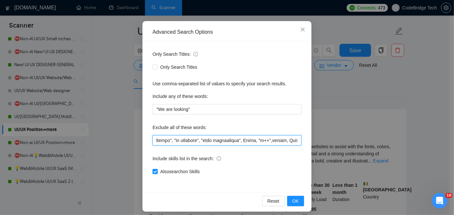
scroll to position [55, 0]
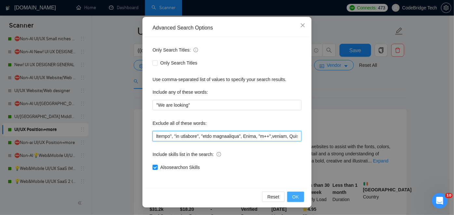
type input "MP4, "Adobe After Effects","commision-based", "Sales Representative", "ad creat…"
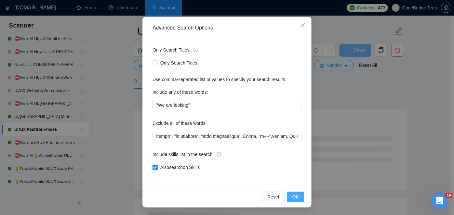
click at [293, 198] on span "OK" at bounding box center [295, 197] width 7 height 7
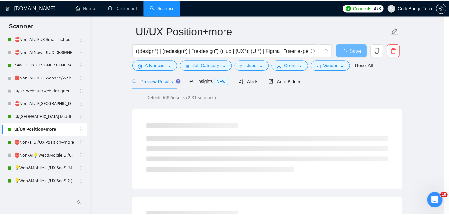
scroll to position [22, 0]
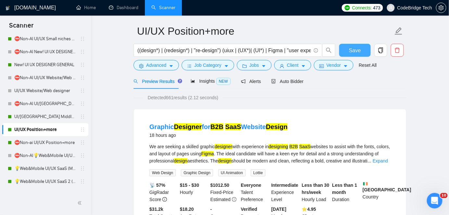
click at [366, 47] on button "Save" at bounding box center [355, 50] width 32 height 13
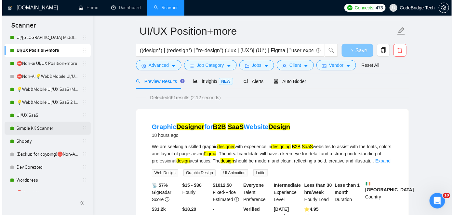
scroll to position [266, 0]
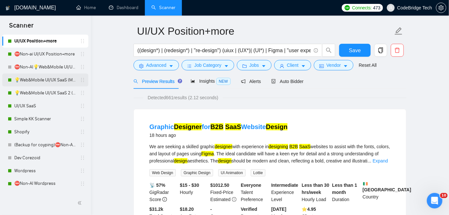
click at [42, 81] on link "💡Web&Mobile UI/UX SaaS (Mariia)" at bounding box center [45, 80] width 62 height 13
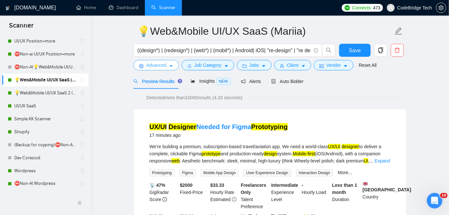
click at [163, 64] on span "Advanced" at bounding box center [156, 65] width 20 height 7
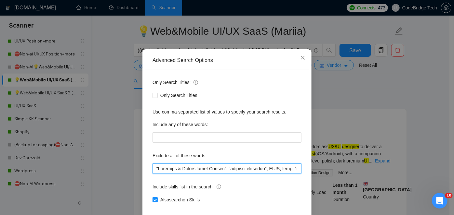
click at [154, 174] on input "text" at bounding box center [226, 169] width 149 height 10
paste input "MP4, "Adobe After Effects","commision-based", "Sales Representative", "ad creat…"
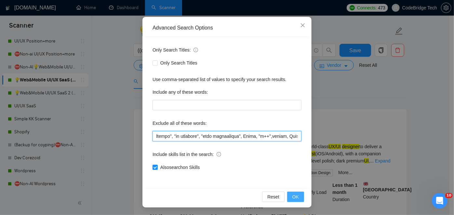
type input "MP4, "Adobe After Effects","commision-based", "Sales Representative", "ad creat…"
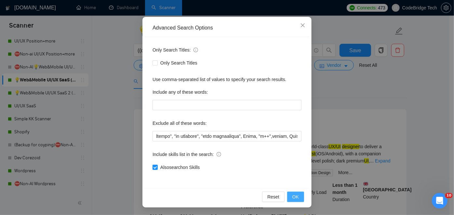
click at [293, 198] on span "OK" at bounding box center [295, 197] width 7 height 7
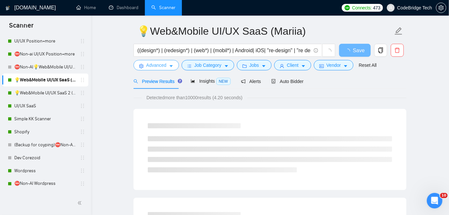
scroll to position [0, 0]
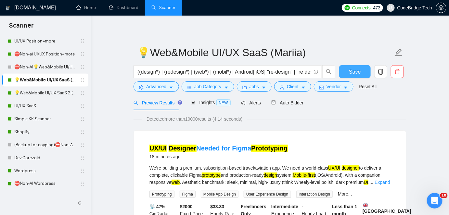
click at [347, 71] on button "Save" at bounding box center [355, 71] width 32 height 13
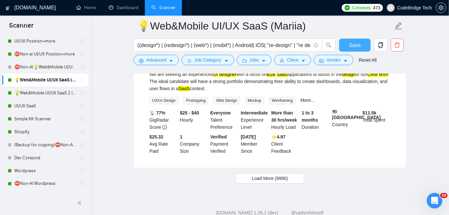
scroll to position [1416, 0]
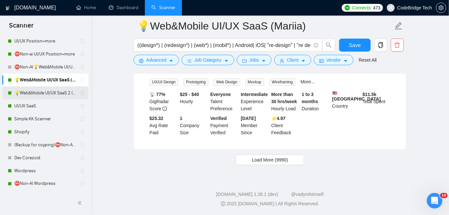
click at [58, 90] on link "💡Web&Mobile UI/UX SaaS 2 ([PERSON_NAME])" at bounding box center [45, 93] width 62 height 13
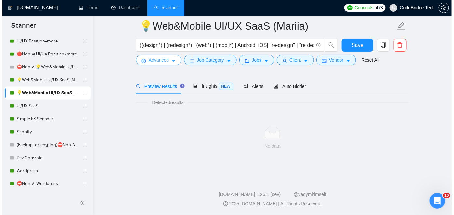
scroll to position [21, 0]
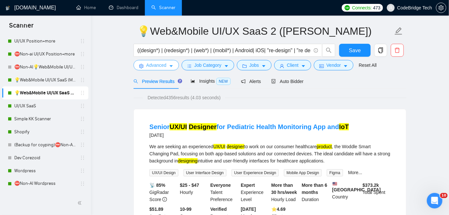
click at [160, 61] on button "Advanced" at bounding box center [157, 65] width 46 height 10
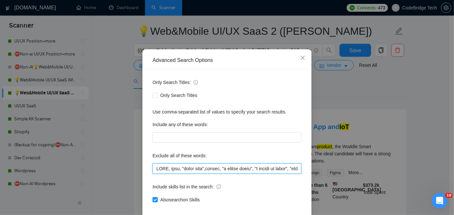
click at [152, 174] on input "text" at bounding box center [226, 169] width 149 height 10
paste input "MP4, "Adobe After Effects","commision-based", "Sales Representative", "ad creat…"
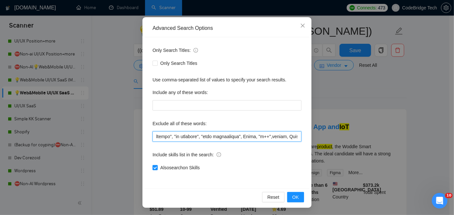
scroll to position [55, 0]
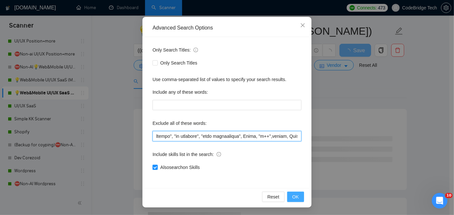
type input "MP4, "Adobe After Effects","commision-based", "Sales Representative", "ad creat…"
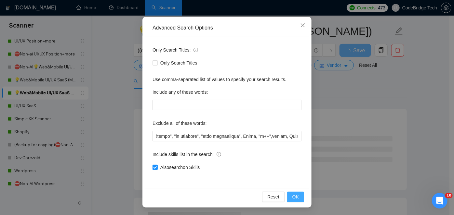
click at [298, 197] on button "OK" at bounding box center [295, 197] width 17 height 10
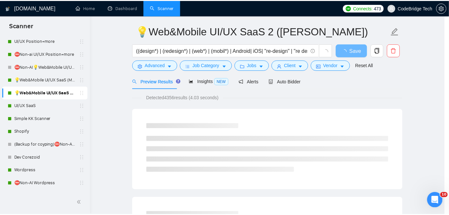
scroll to position [22, 0]
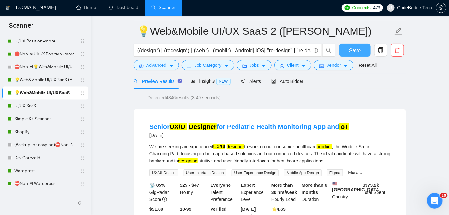
click at [346, 48] on button "Save" at bounding box center [355, 50] width 32 height 13
click at [36, 107] on link "UI/UX SaaS" at bounding box center [45, 106] width 62 height 13
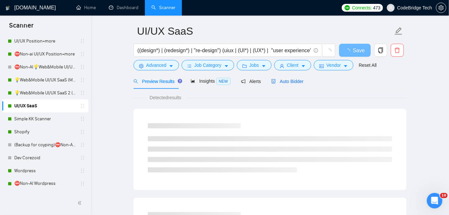
click at [282, 83] on span "Auto Bidder" at bounding box center [287, 81] width 32 height 5
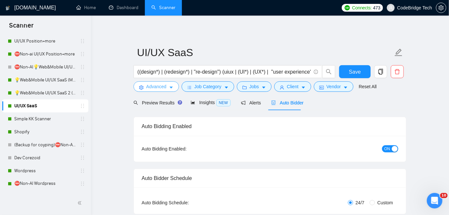
click at [165, 89] on span "Advanced" at bounding box center [156, 86] width 20 height 7
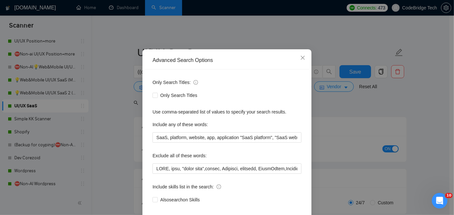
click at [397, 88] on div "Advanced Search Options Only Search Titles: Only Search Titles Use comma-separa…" at bounding box center [227, 107] width 454 height 215
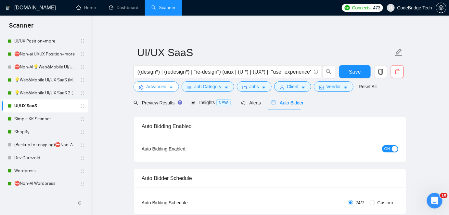
click at [161, 88] on span "Advanced" at bounding box center [156, 86] width 20 height 7
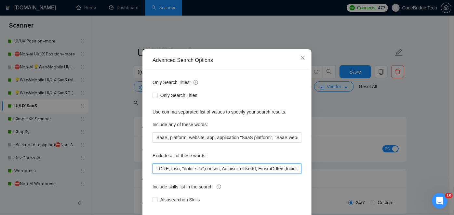
click at [152, 174] on input "text" at bounding box center [226, 169] width 149 height 10
paste input "MP4, "Adobe After Effects","commision-based", "Sales Representative", "ad creat…"
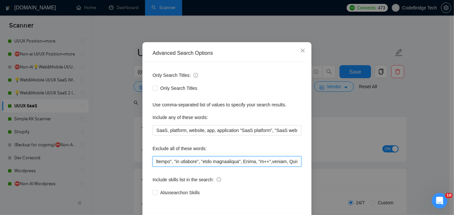
scroll to position [55, 0]
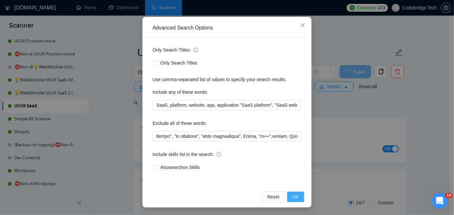
click at [294, 198] on span "OK" at bounding box center [295, 197] width 7 height 7
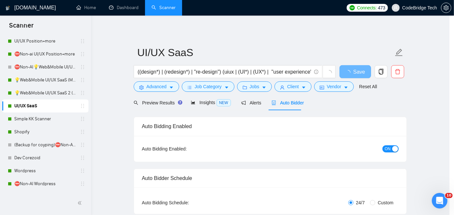
scroll to position [22, 0]
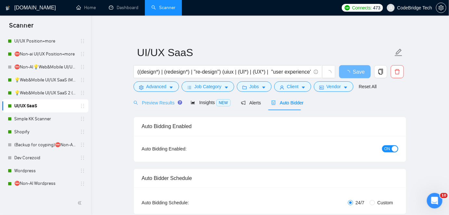
click at [173, 107] on div "Preview Results" at bounding box center [157, 102] width 47 height 15
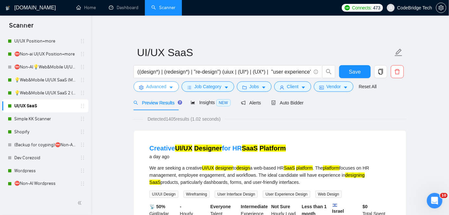
click at [169, 88] on icon "caret-down" at bounding box center [171, 87] width 5 height 5
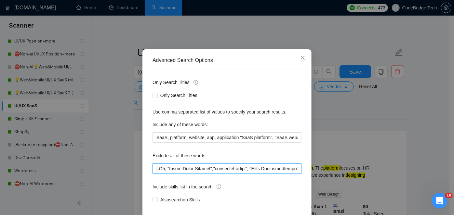
click at [183, 174] on input "text" at bounding box center [226, 169] width 149 height 10
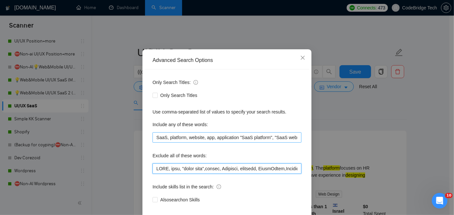
scroll to position [55, 0]
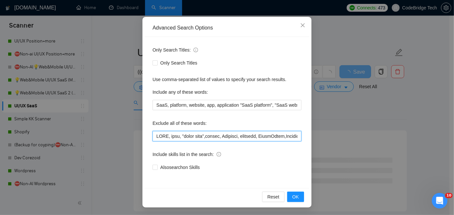
paste input "MP4, "Adobe After Effects","commision-based", "Sales Representative", "ad creat…"
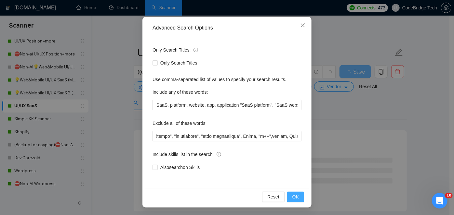
click at [295, 198] on span "OK" at bounding box center [295, 197] width 7 height 7
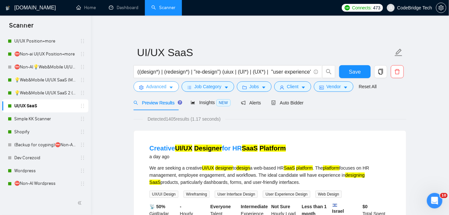
click at [154, 85] on span "Advanced" at bounding box center [156, 86] width 20 height 7
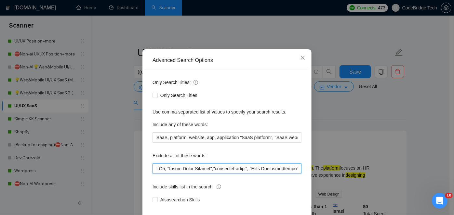
click at [152, 174] on input "text" at bounding box center [226, 169] width 149 height 10
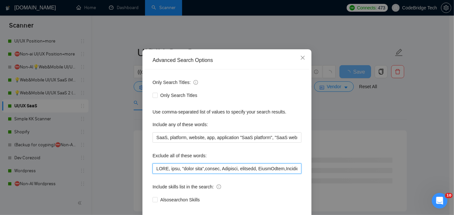
scroll to position [55, 0]
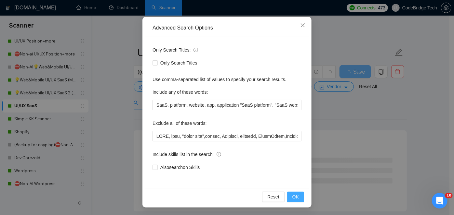
click at [297, 198] on button "OK" at bounding box center [295, 197] width 17 height 10
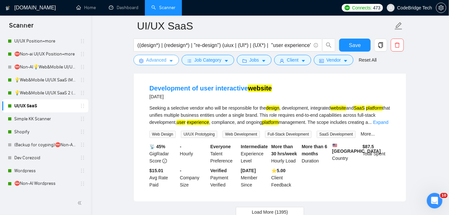
scroll to position [1389, 0]
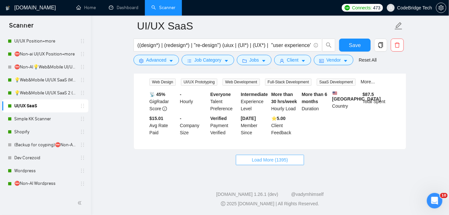
click at [256, 161] on span "Load More (1395)" at bounding box center [270, 160] width 36 height 7
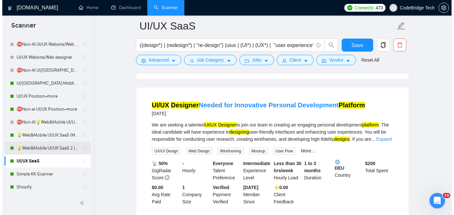
scroll to position [207, 0]
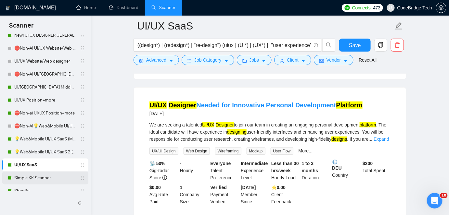
click at [30, 179] on link "Simple KK Scanner" at bounding box center [45, 178] width 62 height 13
click at [153, 59] on span "Advanced" at bounding box center [156, 60] width 20 height 7
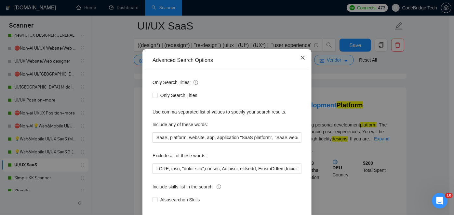
click at [296, 67] on span "Close" at bounding box center [303, 58] width 18 height 18
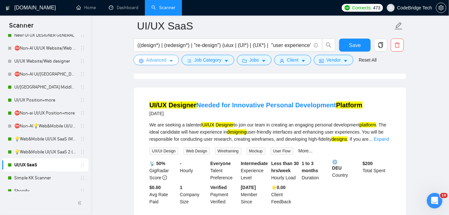
click at [152, 62] on span "Advanced" at bounding box center [156, 60] width 20 height 7
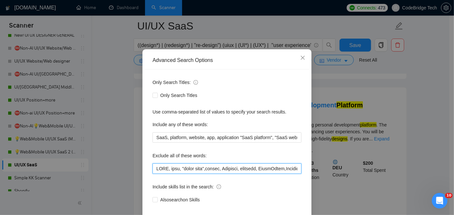
click at [154, 174] on input "text" at bounding box center [226, 169] width 149 height 10
paste input "MP4, "Adobe After Effects","commision-based", "Sales Representative", "ad creat…"
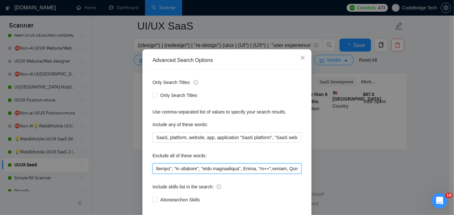
scroll to position [1389, 0]
drag, startPoint x: 169, startPoint y: 190, endPoint x: 197, endPoint y: 191, distance: 28.3
click at [197, 174] on input "text" at bounding box center [226, 169] width 149 height 10
click at [229, 174] on input "text" at bounding box center [226, 169] width 149 height 10
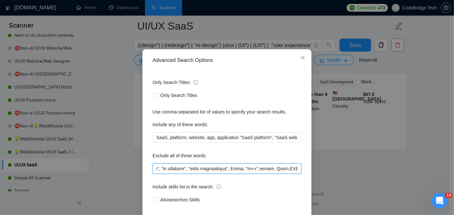
scroll to position [0, 152]
drag, startPoint x: 243, startPoint y: 190, endPoint x: 269, endPoint y: 192, distance: 26.1
click at [269, 174] on input "text" at bounding box center [226, 169] width 149 height 10
drag, startPoint x: 202, startPoint y: 191, endPoint x: 151, endPoint y: 193, distance: 51.1
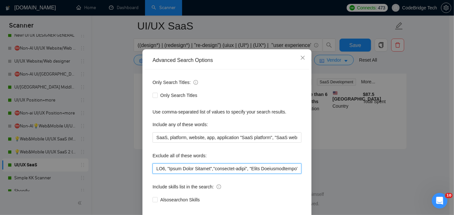
click at [152, 174] on input "text" at bounding box center [226, 169] width 149 height 10
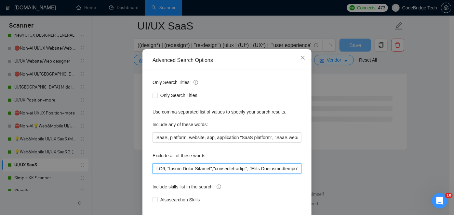
scroll to position [868, 0]
click at [175, 174] on input "text" at bounding box center [226, 169] width 149 height 10
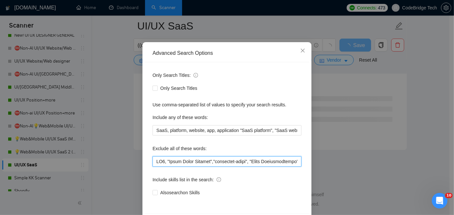
scroll to position [55, 0]
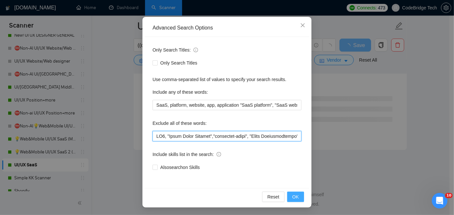
type input "MP4, "Adobe After Effects","commision-based", "Sales Representative", "ad creat…"
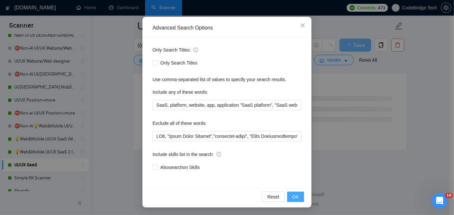
click at [293, 201] on button "OK" at bounding box center [295, 197] width 17 height 10
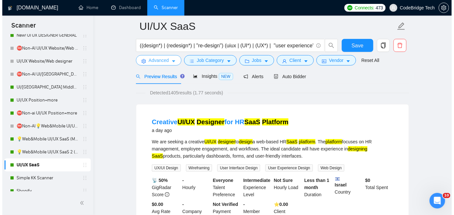
scroll to position [0, 0]
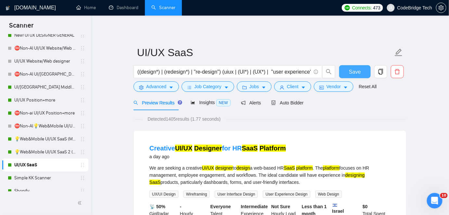
click at [365, 69] on button "Save" at bounding box center [355, 71] width 32 height 13
click at [43, 179] on link "Simple KK Scanner" at bounding box center [45, 178] width 62 height 13
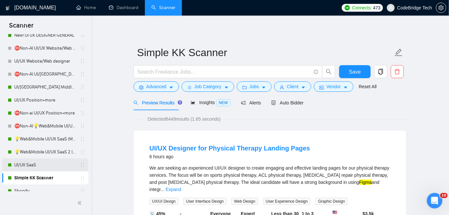
click at [59, 165] on link "UI/UX SaaS" at bounding box center [45, 165] width 62 height 13
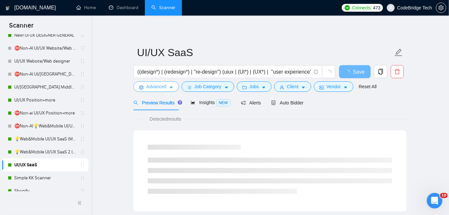
click at [159, 89] on span "Advanced" at bounding box center [156, 86] width 20 height 7
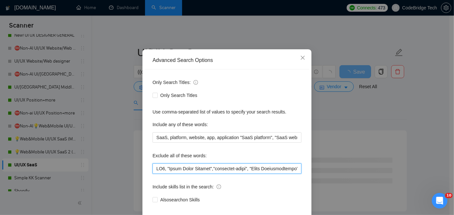
scroll to position [0, 77]
drag, startPoint x: 292, startPoint y: 192, endPoint x: 297, endPoint y: 192, distance: 5.2
click at [297, 174] on input "text" at bounding box center [226, 169] width 149 height 10
click at [255, 174] on input "text" at bounding box center [226, 169] width 149 height 10
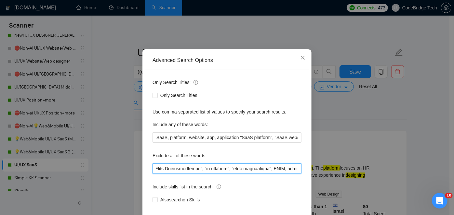
scroll to position [0, 128]
drag, startPoint x: 288, startPoint y: 193, endPoint x: 292, endPoint y: 193, distance: 4.3
click at [292, 174] on input "text" at bounding box center [226, 169] width 149 height 10
click at [280, 174] on input "text" at bounding box center [226, 169] width 149 height 10
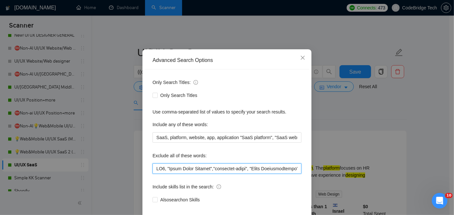
drag, startPoint x: 241, startPoint y: 191, endPoint x: 75, endPoint y: 191, distance: 166.1
click at [75, 191] on div "Advanced Search Options Only Search Titles: Only Search Titles Use comma-separa…" at bounding box center [227, 107] width 454 height 215
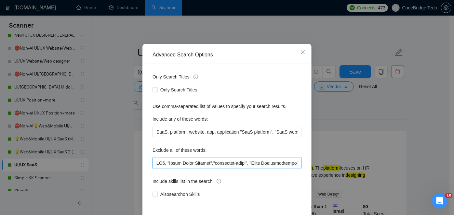
scroll to position [55, 0]
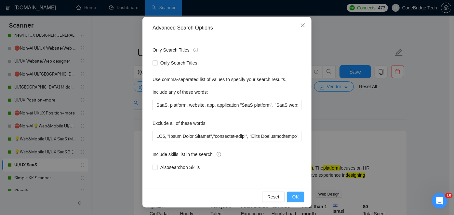
click at [289, 195] on button "OK" at bounding box center [295, 197] width 17 height 10
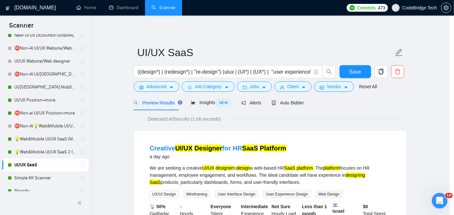
scroll to position [22, 0]
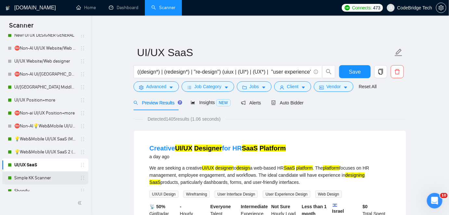
click at [17, 181] on link "Simple KK Scanner" at bounding box center [45, 178] width 62 height 13
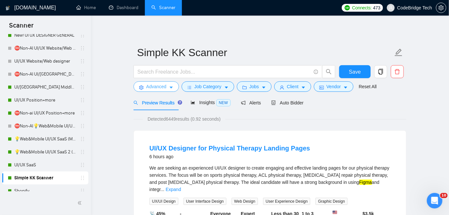
click at [158, 87] on span "Advanced" at bounding box center [156, 86] width 20 height 7
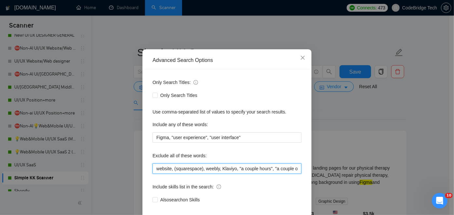
click at [152, 174] on input "website, (squarespace), weebly, Klaviyo, "a couple hours", "a couple of hours",…" at bounding box center [226, 169] width 149 height 10
paste input "MP4, "Adobe After Effects","commision-based", "Sales Representative", "ad creat…"
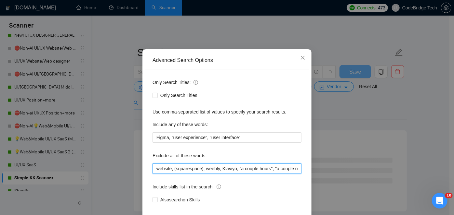
drag, startPoint x: 194, startPoint y: 191, endPoint x: 102, endPoint y: 192, distance: 92.3
click at [102, 192] on div "Advanced Search Options Only Search Titles: Only Search Titles Use comma-separa…" at bounding box center [227, 107] width 454 height 215
click at [165, 174] on input "website, (squarespace), weebly, Klaviyo, "a couple hours", "a couple of hours",…" at bounding box center [226, 169] width 149 height 10
click at [155, 174] on input "website, (squarespace), weebly, Klaviyo, "a couple hours", "a couple of hours",…" at bounding box center [226, 169] width 149 height 10
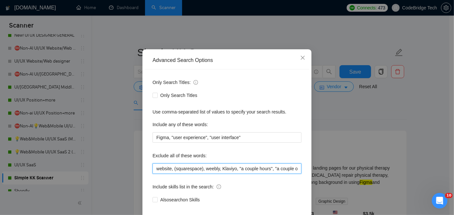
click at [172, 174] on input "website, (squarespace), weebly, Klaviyo, "a couple hours", "a couple of hours",…" at bounding box center [226, 169] width 149 height 10
click at [199, 174] on input "website, (squarespace), weebly, Klaviyo, "a couple hours", "a couple of hours",…" at bounding box center [226, 169] width 149 height 10
click at [171, 174] on input "website, (squarespace)", weebly, Klaviyo, "a couple hours", "a couple of hours"…" at bounding box center [226, 169] width 149 height 10
click at [172, 174] on input "website, (squarespace)", weebly, Klaviyo, "a couple hours", "a couple of hours"…" at bounding box center [226, 169] width 149 height 10
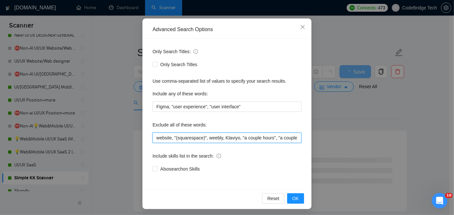
scroll to position [55, 0]
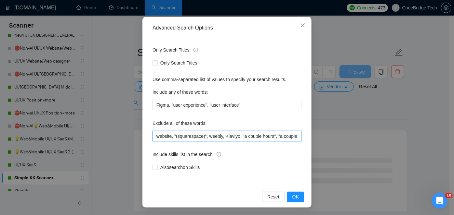
click at [153, 139] on input "website, "(squarespace)", weebly, Klaviyo, "a couple hours", "a couple of hours…" at bounding box center [226, 136] width 149 height 10
paste input "MP4, "Adobe After Effects","commision-based", "Sales Representative", "ad creat…"
type input "MP4, "Adobe After Effects","commision-based", "Sales Representative", "ad creat…"
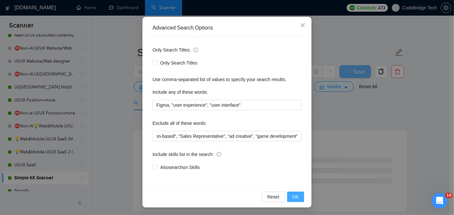
click at [293, 198] on span "OK" at bounding box center [295, 197] width 7 height 7
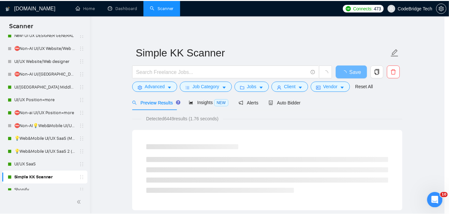
scroll to position [22, 0]
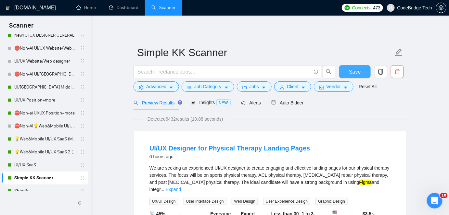
click at [347, 69] on button "Save" at bounding box center [355, 71] width 32 height 13
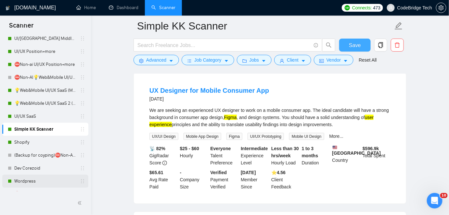
scroll to position [304, 0]
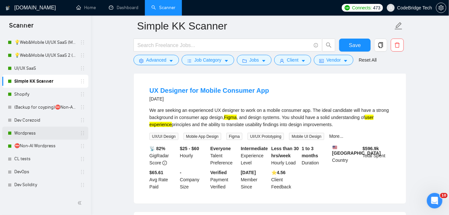
click at [25, 133] on link "Wordpress" at bounding box center [45, 133] width 62 height 13
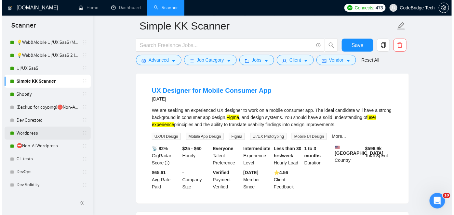
scroll to position [21, 0]
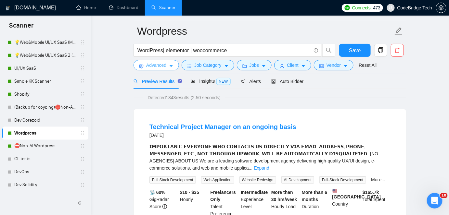
click at [166, 66] on span "Advanced" at bounding box center [156, 65] width 20 height 7
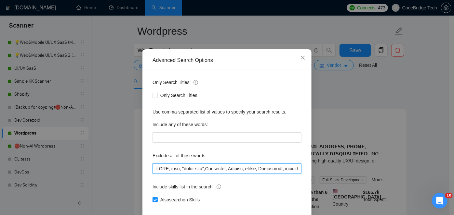
click at [152, 174] on input "text" at bounding box center [226, 169] width 149 height 10
paste input "MP4, "Adobe After Effects","commision-based", "Sales Representative", "ad creat…"
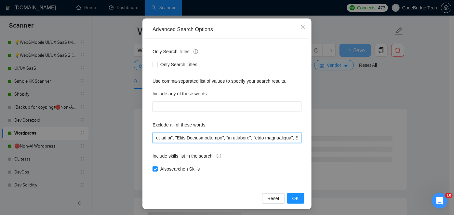
scroll to position [55, 0]
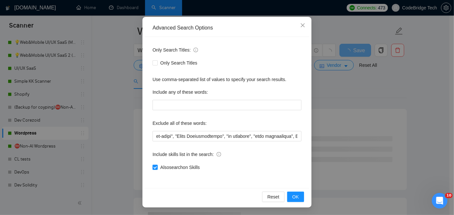
click at [292, 191] on div "Reset OK" at bounding box center [227, 197] width 164 height 17
click at [293, 194] on span "OK" at bounding box center [295, 197] width 7 height 7
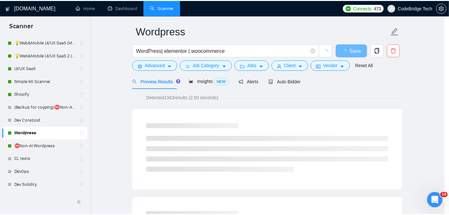
scroll to position [22, 0]
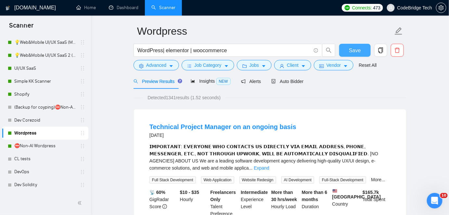
click at [349, 52] on button "Save" at bounding box center [355, 50] width 32 height 13
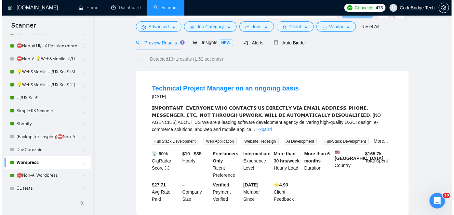
scroll to position [21, 0]
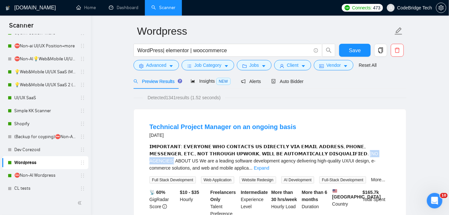
drag, startPoint x: 279, startPoint y: 154, endPoint x: 310, endPoint y: 153, distance: 31.2
click at [310, 153] on span "𝗜𝗠𝗣𝗢𝗥𝗧𝗔𝗡𝗧: 𝗘𝗩𝗘𝗥𝗬𝗢𝗡𝗘 𝗪𝗛𝗢 𝗖𝗢𝗡𝗧𝗔𝗖𝗧𝗦 𝗨𝗦 𝗗𝗜𝗥𝗘𝗖𝗧𝗟𝗬 𝗩𝗜𝗔 𝗘𝗠𝗔𝗜𝗟 𝗔𝗗𝗗𝗥𝗘𝗦𝗦, 𝗣𝗛𝗢𝗡𝗘, 𝗠𝗘𝗦𝗦𝗘𝗡𝗚𝗘…" at bounding box center [264, 157] width 229 height 27
copy span "solutions, a"
click at [149, 63] on span "Advanced" at bounding box center [156, 65] width 20 height 7
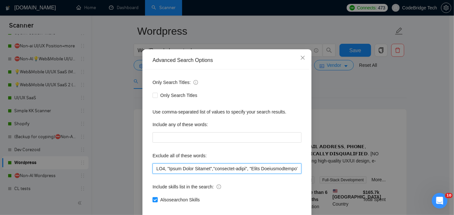
click at [155, 174] on input "text" at bounding box center [226, 169] width 149 height 10
click at [215, 174] on input "text" at bounding box center [226, 169] width 149 height 10
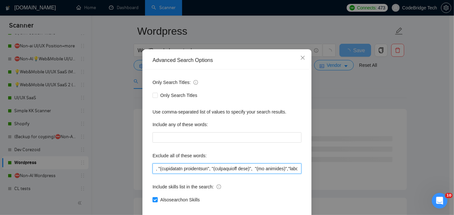
paste input "[NO AGENCIES]"
click at [217, 174] on input "text" at bounding box center [226, 169] width 149 height 10
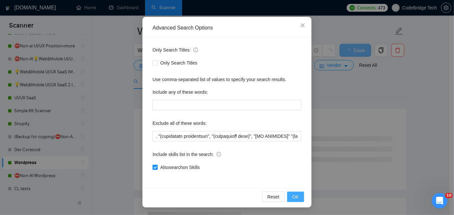
scroll to position [0, 0]
click at [296, 196] on span "OK" at bounding box center [295, 197] width 7 height 7
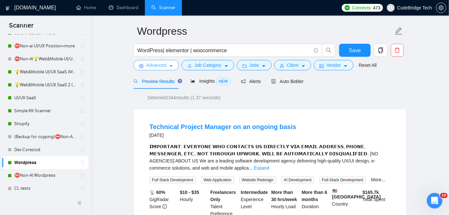
click at [159, 62] on span "Advanced" at bounding box center [156, 65] width 20 height 7
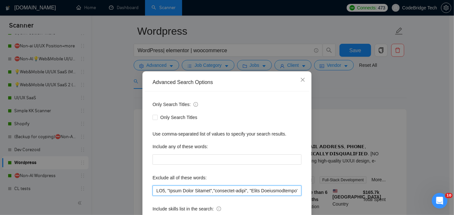
click at [249, 193] on input "text" at bounding box center [226, 191] width 149 height 10
click at [252, 193] on input "text" at bounding box center [226, 191] width 149 height 10
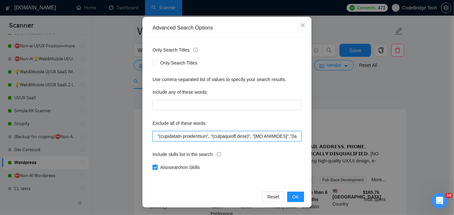
type input "MP4, "Adobe After Effects","commision-based", "Sales Representative", "ad creat…"
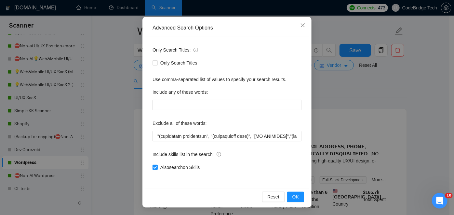
click at [292, 191] on div "Reset OK" at bounding box center [227, 197] width 164 height 17
click at [293, 195] on span "OK" at bounding box center [295, 197] width 7 height 7
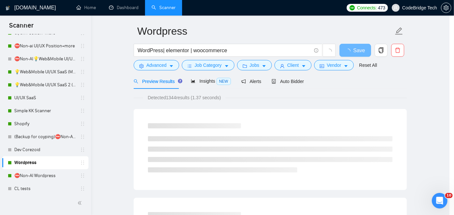
scroll to position [22, 0]
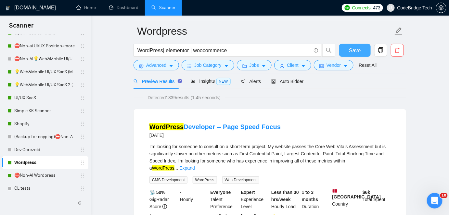
click at [356, 51] on span "Save" at bounding box center [355, 50] width 12 height 8
click at [158, 66] on span "Advanced" at bounding box center [156, 65] width 20 height 7
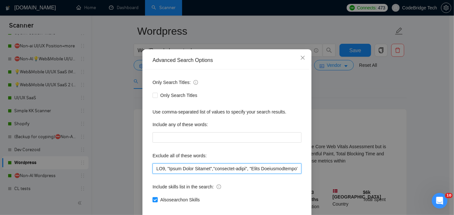
click at [255, 174] on input "text" at bounding box center [226, 169] width 149 height 10
click at [247, 174] on input "text" at bounding box center [226, 169] width 149 height 10
click at [220, 174] on input "text" at bounding box center [226, 169] width 149 height 10
drag, startPoint x: 216, startPoint y: 190, endPoint x: 282, endPoint y: 188, distance: 66.0
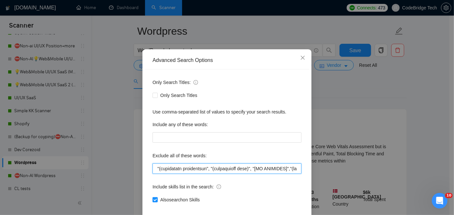
click at [282, 174] on input "text" at bounding box center [226, 169] width 149 height 10
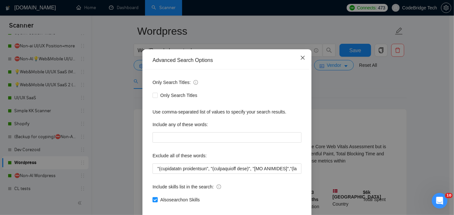
scroll to position [0, 0]
click at [301, 60] on icon "close" at bounding box center [302, 57] width 5 height 5
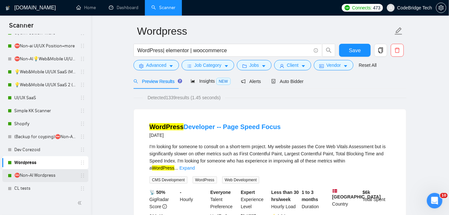
click at [29, 173] on link "⛔Non-AI Wordpress" at bounding box center [45, 176] width 62 height 13
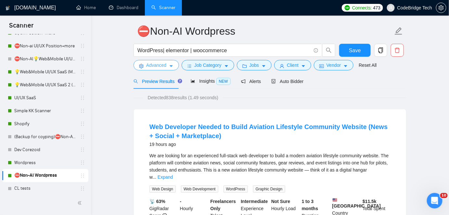
click at [166, 67] on button "Advanced" at bounding box center [157, 65] width 46 height 10
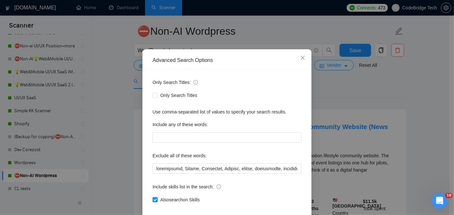
click at [149, 190] on div "Only Search Titles: Only Search Titles Use comma-separated list of values to sp…" at bounding box center [227, 145] width 164 height 151
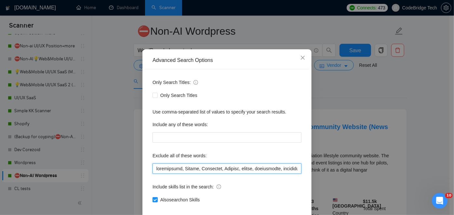
click at [152, 174] on input "text" at bounding box center [226, 169] width 149 height 10
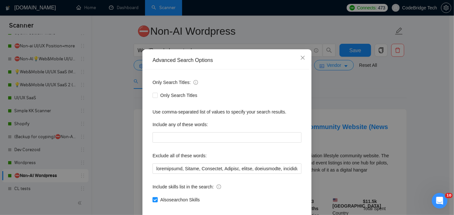
click at [216, 203] on div "Only Search Titles: Only Search Titles Use comma-separated list of values to sp…" at bounding box center [227, 145] width 164 height 151
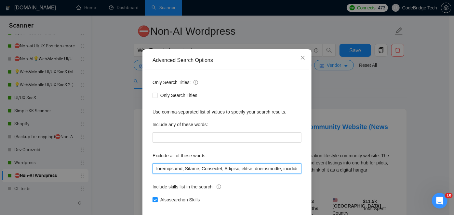
click at [220, 174] on input "text" at bounding box center [226, 169] width 149 height 10
click at [215, 174] on input "text" at bounding box center [226, 169] width 149 height 10
click at [216, 174] on input "text" at bounding box center [226, 169] width 149 height 10
drag, startPoint x: 217, startPoint y: 191, endPoint x: 247, endPoint y: 186, distance: 30.6
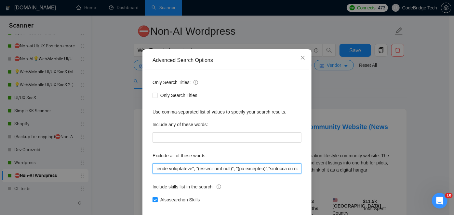
click at [247, 174] on input "text" at bounding box center [226, 169] width 149 height 10
paste input "[NO AGENCIES]",""
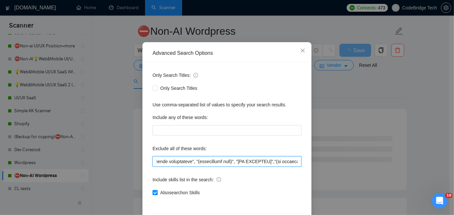
scroll to position [55, 0]
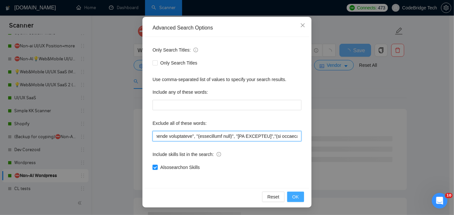
type input "partnership, Mexico, Highlevel, Bespoke, groove, gohighlevel, gohighlevel., "go…"
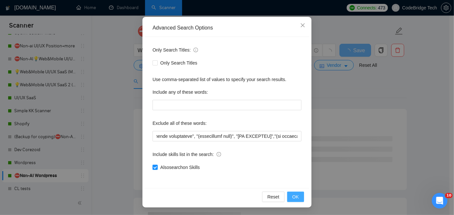
click at [292, 194] on span "OK" at bounding box center [295, 197] width 7 height 7
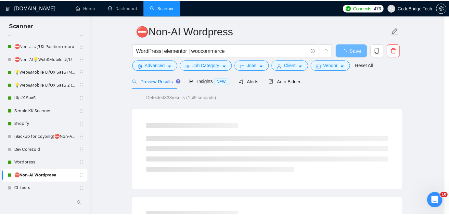
scroll to position [22, 0]
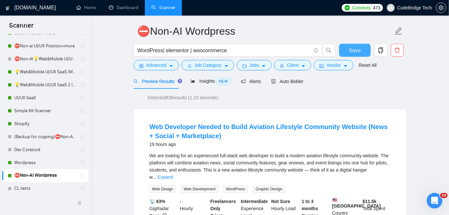
click at [351, 49] on span "Save" at bounding box center [355, 50] width 12 height 8
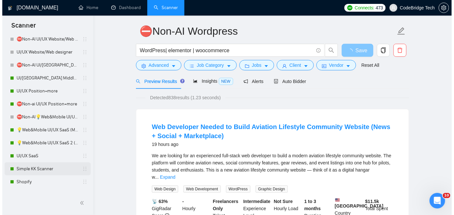
scroll to position [215, 0]
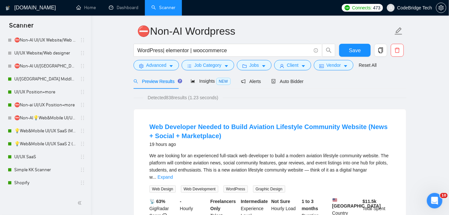
drag, startPoint x: 47, startPoint y: 143, endPoint x: 100, endPoint y: 105, distance: 65.7
click at [47, 143] on link "💡Web&Mobile UI/UX SaaS 2 ([PERSON_NAME])" at bounding box center [45, 144] width 62 height 13
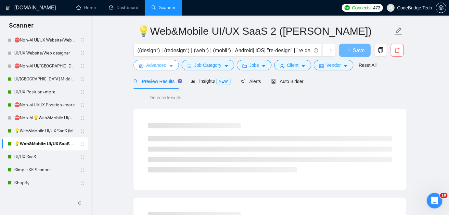
click at [158, 68] on span "Advanced" at bounding box center [156, 65] width 20 height 7
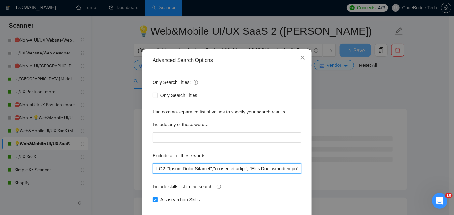
click at [284, 174] on input "text" at bounding box center [226, 169] width 149 height 10
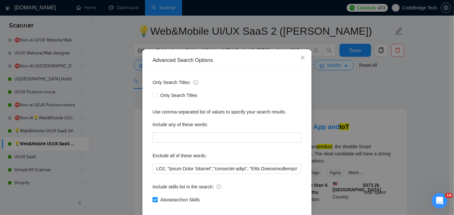
scroll to position [0, 577]
click at [300, 60] on icon "close" at bounding box center [302, 57] width 5 height 5
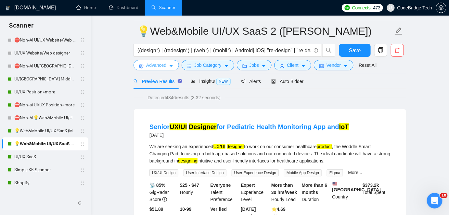
click at [155, 66] on span "Advanced" at bounding box center [156, 65] width 20 height 7
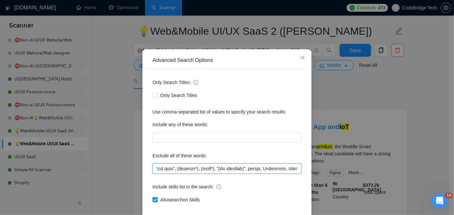
click at [216, 174] on input "text" at bounding box center [226, 169] width 149 height 10
drag, startPoint x: 215, startPoint y: 191, endPoint x: 246, endPoint y: 192, distance: 30.3
click at [246, 174] on input "text" at bounding box center [226, 169] width 149 height 10
paste input "[NO AGENCIES]","(n"
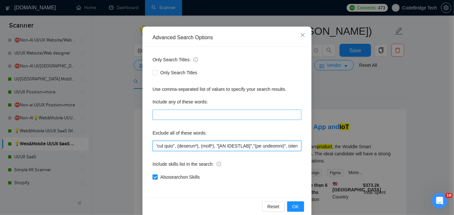
scroll to position [55, 0]
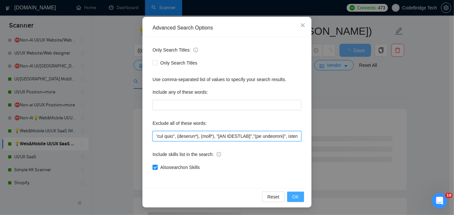
type input "MP4, "Adobe After Effects","commision-based", "Sales Representative", "ad creat…"
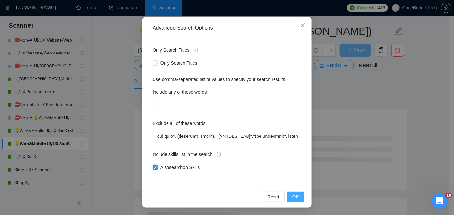
scroll to position [0, 0]
click at [301, 195] on button "OK" at bounding box center [295, 197] width 17 height 10
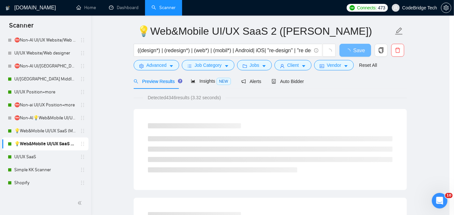
scroll to position [22, 0]
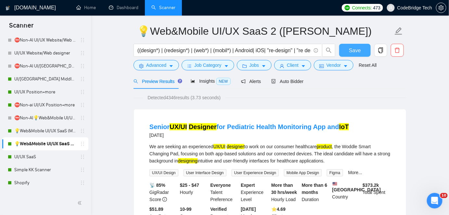
click at [358, 49] on span "Save" at bounding box center [355, 50] width 12 height 8
click at [60, 131] on link "💡Web&Mobile UI/UX SaaS (Mariia)" at bounding box center [45, 131] width 62 height 13
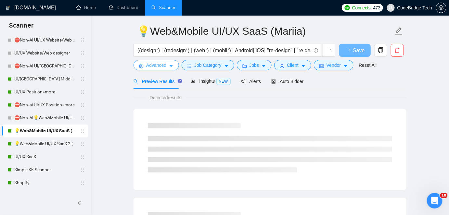
click at [150, 64] on span "Advanced" at bounding box center [156, 65] width 20 height 7
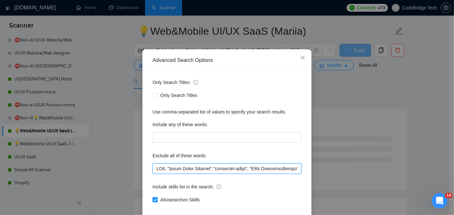
click at [255, 174] on input "text" at bounding box center [226, 169] width 149 height 10
click at [287, 174] on input "text" at bounding box center [226, 169] width 149 height 10
click at [216, 174] on input "text" at bounding box center [226, 169] width 149 height 10
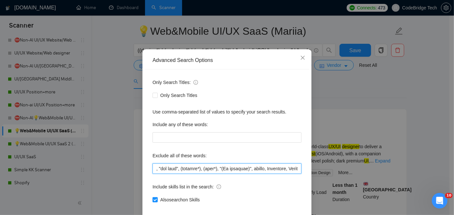
drag, startPoint x: 216, startPoint y: 192, endPoint x: 247, endPoint y: 192, distance: 30.9
click at [247, 174] on input "text" at bounding box center [226, 169] width 149 height 10
paste input "[NO AGENCIES]","(n"
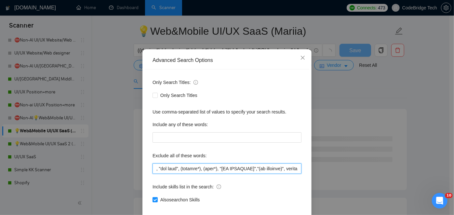
scroll to position [55, 0]
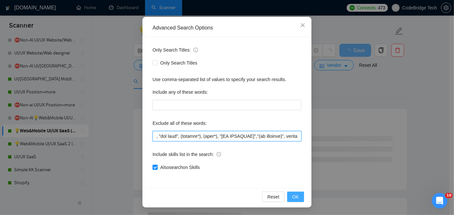
type input "MP4, "Adobe After Effects","commision-based", "Sales Representative", "ad creat…"
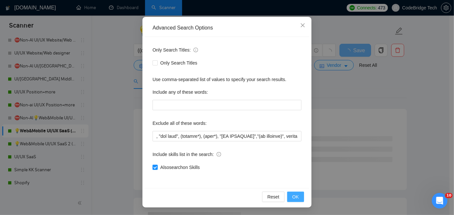
click at [294, 194] on span "OK" at bounding box center [295, 197] width 7 height 7
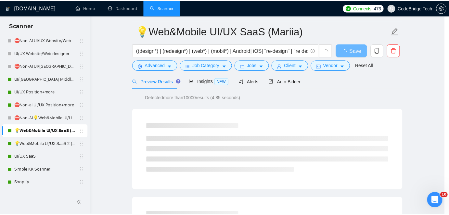
scroll to position [22, 0]
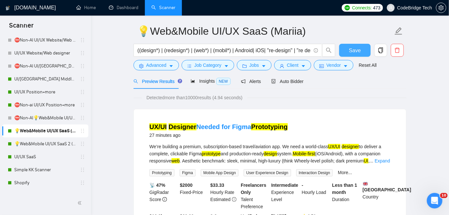
click at [353, 50] on span "Save" at bounding box center [355, 50] width 12 height 8
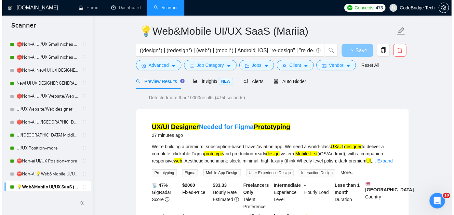
scroll to position [156, 0]
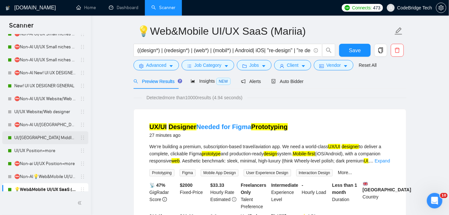
click at [50, 136] on link "UI/[GEOGRAPHIC_DATA] Middle - [GEOGRAPHIC_DATA], [GEOGRAPHIC_DATA], [GEOGRAPHIC…" at bounding box center [45, 138] width 62 height 13
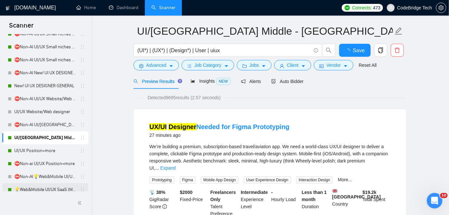
click at [54, 189] on link "💡Web&Mobile UI/UX SaaS (Mariia)" at bounding box center [45, 190] width 62 height 13
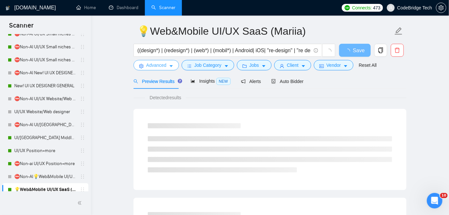
click at [149, 65] on span "Advanced" at bounding box center [156, 65] width 20 height 7
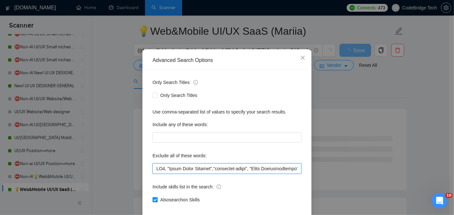
drag, startPoint x: 264, startPoint y: 190, endPoint x: 278, endPoint y: 190, distance: 14.0
click at [269, 174] on input "text" at bounding box center [226, 169] width 149 height 10
drag, startPoint x: 284, startPoint y: 190, endPoint x: 290, endPoint y: 190, distance: 6.2
click at [290, 174] on input "text" at bounding box center [226, 169] width 149 height 10
click at [282, 174] on input "text" at bounding box center [226, 169] width 149 height 10
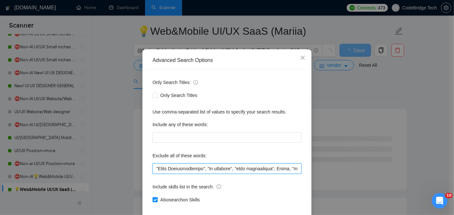
scroll to position [0, 143]
drag, startPoint x: 276, startPoint y: 192, endPoint x: 288, endPoint y: 194, distance: 12.2
click at [288, 174] on input "text" at bounding box center [226, 169] width 149 height 10
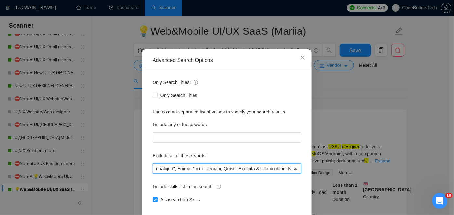
click at [295, 174] on input "text" at bounding box center [226, 169] width 149 height 10
click at [242, 174] on input "text" at bounding box center [226, 169] width 149 height 10
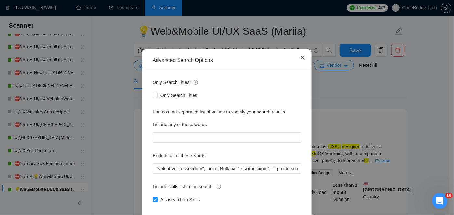
click at [300, 60] on icon "close" at bounding box center [302, 57] width 5 height 5
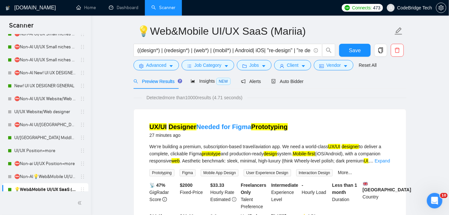
drag, startPoint x: 43, startPoint y: 137, endPoint x: 142, endPoint y: 76, distance: 115.9
click at [43, 137] on link "UI/[GEOGRAPHIC_DATA] Middle - [GEOGRAPHIC_DATA], [GEOGRAPHIC_DATA], [GEOGRAPHIC…" at bounding box center [45, 138] width 62 height 13
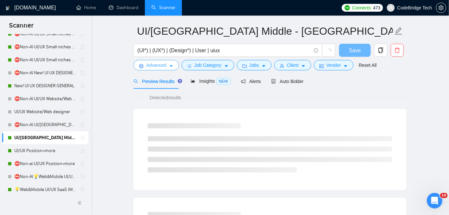
click at [151, 68] on span "Advanced" at bounding box center [156, 65] width 20 height 7
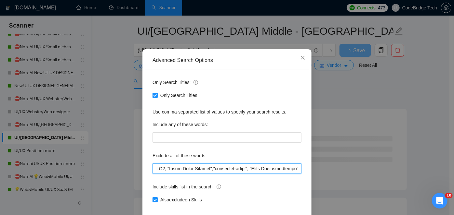
click at [271, 174] on input "text" at bounding box center [226, 169] width 149 height 10
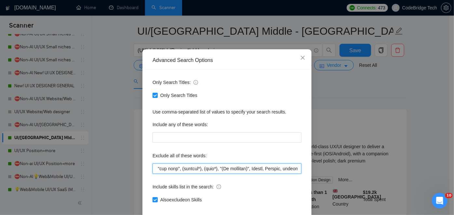
click at [215, 174] on input "text" at bounding box center [226, 169] width 149 height 10
drag, startPoint x: 218, startPoint y: 192, endPoint x: 248, endPoint y: 188, distance: 30.2
click at [248, 174] on input "text" at bounding box center [226, 169] width 149 height 10
paste input "[NO AGENCIES]","(n"
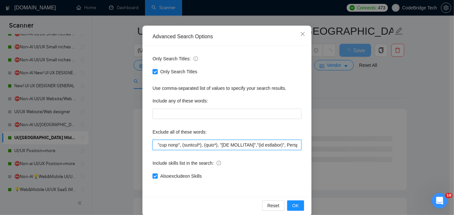
scroll to position [55, 0]
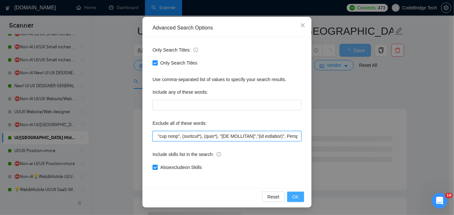
type input "MP4, "Adobe After Effects","commision-based", "Sales Representative", "ad creat…"
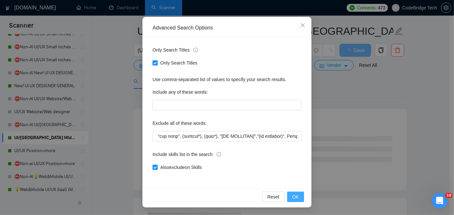
click at [292, 194] on span "OK" at bounding box center [295, 197] width 7 height 7
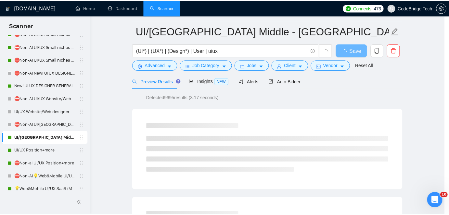
scroll to position [22, 0]
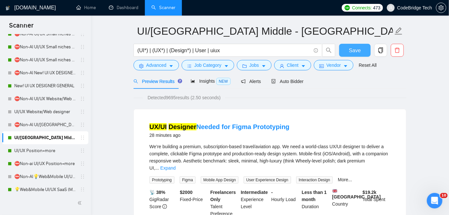
click at [361, 49] on button "Save" at bounding box center [355, 50] width 32 height 13
click at [42, 80] on link "New! UI UX DESIGNER GENERAL" at bounding box center [45, 86] width 62 height 13
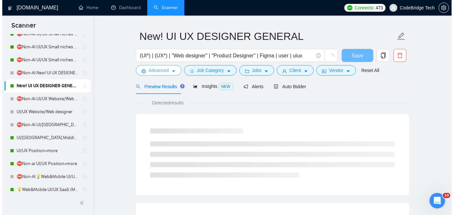
scroll to position [21, 0]
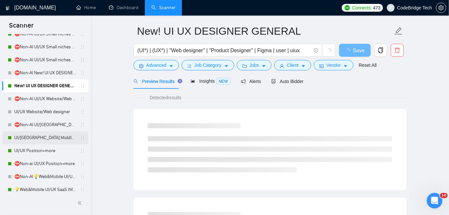
click at [50, 136] on link "UI/[GEOGRAPHIC_DATA] Middle - [GEOGRAPHIC_DATA], [GEOGRAPHIC_DATA], [GEOGRAPHIC…" at bounding box center [45, 138] width 62 height 13
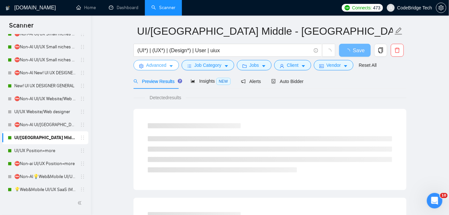
click at [147, 67] on span "Advanced" at bounding box center [156, 65] width 20 height 7
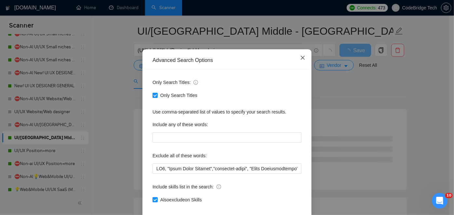
click at [300, 60] on icon "close" at bounding box center [302, 57] width 5 height 5
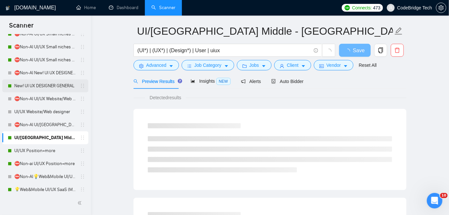
click at [34, 81] on link "New! UI UX DESIGNER GENERAL" at bounding box center [45, 86] width 62 height 13
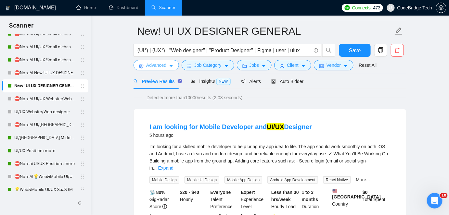
click at [161, 65] on span "Advanced" at bounding box center [156, 65] width 20 height 7
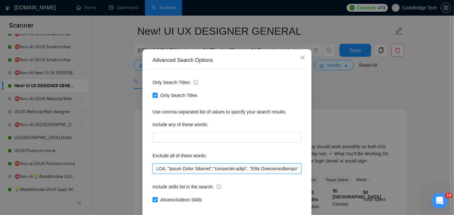
click at [248, 174] on input "text" at bounding box center [226, 169] width 149 height 10
drag, startPoint x: 261, startPoint y: 191, endPoint x: 281, endPoint y: 197, distance: 21.5
click at [281, 197] on div "Only Search Titles: Only Search Titles Use comma-separated list of values to sp…" at bounding box center [227, 145] width 164 height 151
click at [284, 174] on input "text" at bounding box center [226, 169] width 149 height 10
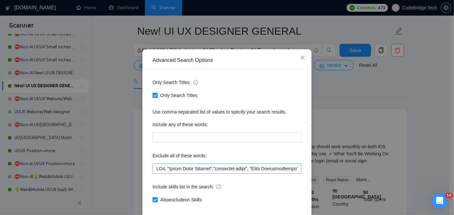
scroll to position [0, 3141]
click at [216, 174] on input "text" at bounding box center [226, 169] width 149 height 10
drag, startPoint x: 217, startPoint y: 191, endPoint x: 247, endPoint y: 191, distance: 29.9
click at [247, 174] on input "text" at bounding box center [226, 169] width 149 height 10
paste input "[NO AGENCIES]",""
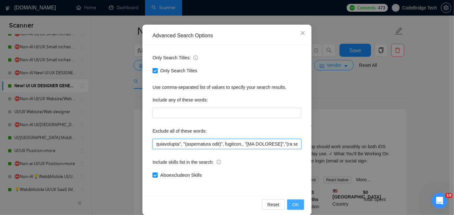
scroll to position [55, 0]
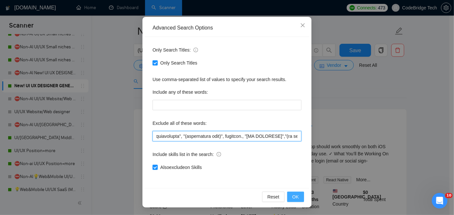
type input "MP4, "Adobe After Effects","commision-based", "Sales Representative", "ad creat…"
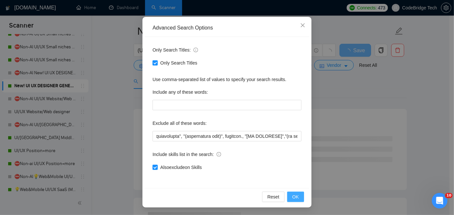
click at [295, 196] on span "OK" at bounding box center [295, 197] width 7 height 7
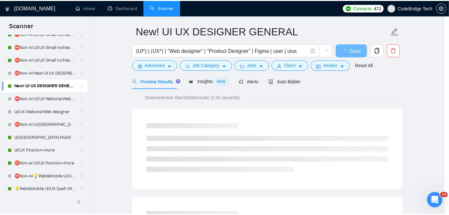
scroll to position [22, 0]
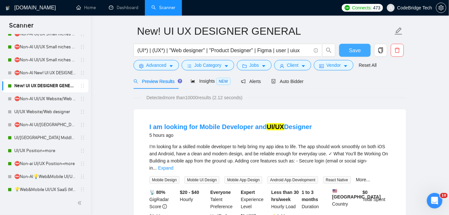
click at [360, 50] on span "Save" at bounding box center [355, 50] width 12 height 8
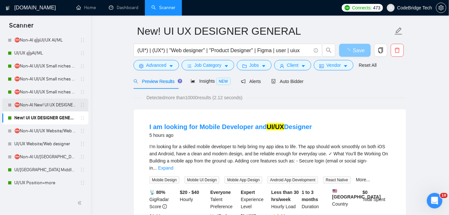
scroll to position [67, 0]
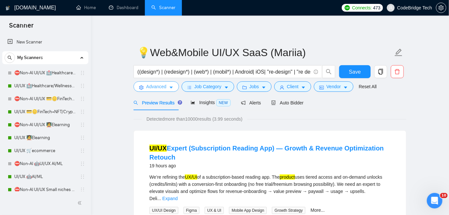
click at [167, 91] on button "Advanced" at bounding box center [157, 87] width 46 height 10
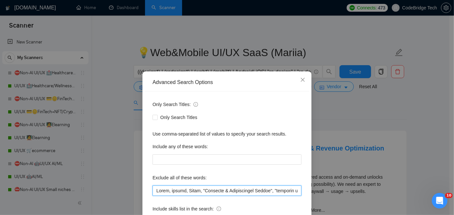
click at [223, 188] on input "text" at bounding box center [226, 191] width 149 height 10
drag, startPoint x: 221, startPoint y: 191, endPoint x: 152, endPoint y: 191, distance: 68.9
click at [152, 191] on input "text" at bounding box center [226, 191] width 149 height 10
click at [158, 190] on input "text" at bounding box center [226, 191] width 149 height 10
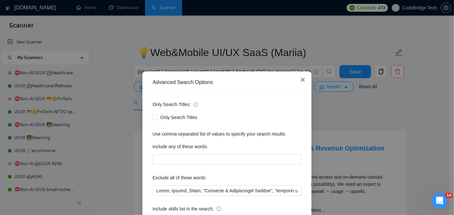
click at [300, 78] on icon "close" at bounding box center [302, 79] width 5 height 5
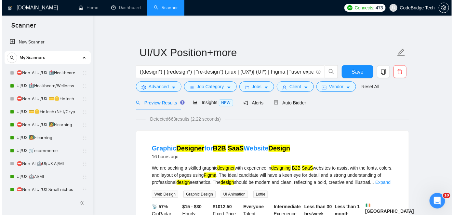
scroll to position [236, 0]
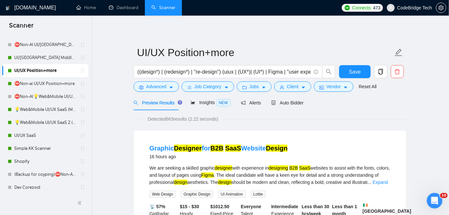
click at [43, 105] on link "💡Web&Mobile UI/UX SaaS (Mariia)" at bounding box center [45, 109] width 62 height 13
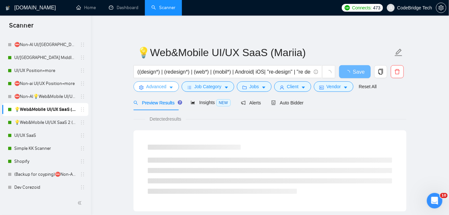
click at [149, 87] on span "Advanced" at bounding box center [156, 86] width 20 height 7
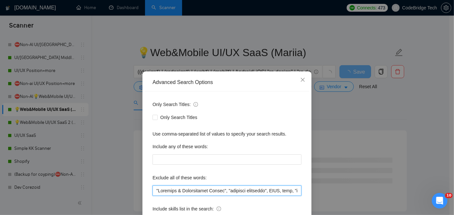
click at [210, 187] on input "text" at bounding box center [226, 191] width 149 height 10
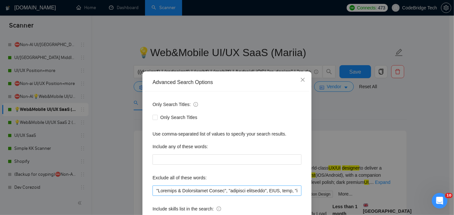
scroll to position [0, 503]
click at [210, 191] on input "text" at bounding box center [226, 191] width 149 height 10
drag, startPoint x: 211, startPoint y: 191, endPoint x: 223, endPoint y: 189, distance: 12.1
click at [223, 189] on input "text" at bounding box center [226, 191] width 149 height 10
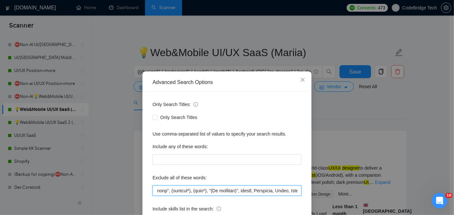
click at [208, 190] on input "text" at bounding box center [226, 191] width 149 height 10
click at [209, 189] on input "text" at bounding box center [226, 191] width 149 height 10
click at [229, 193] on input "text" at bounding box center [226, 191] width 149 height 10
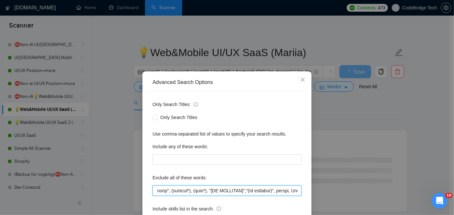
scroll to position [55, 0]
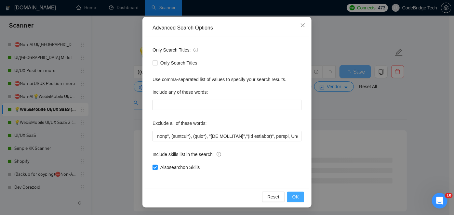
click at [294, 195] on span "OK" at bounding box center [295, 197] width 7 height 7
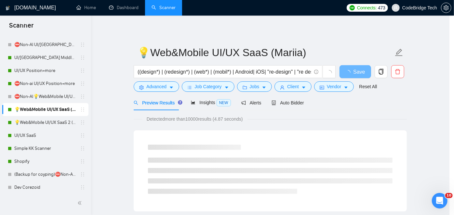
scroll to position [22, 0]
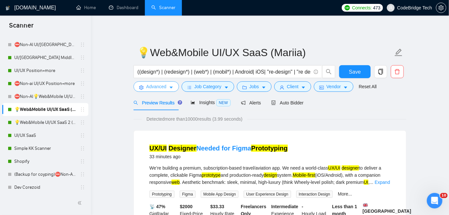
click at [162, 88] on span "Advanced" at bounding box center [156, 86] width 20 height 7
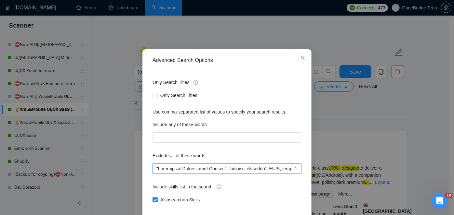
click at [152, 174] on input "text" at bounding box center [226, 169] width 149 height 10
paste input "MP4, "Adobe After Effects","commision-based", "Sales Representative", "ad creat…"
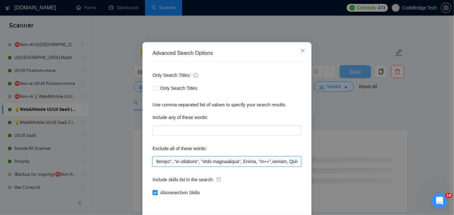
scroll to position [55, 0]
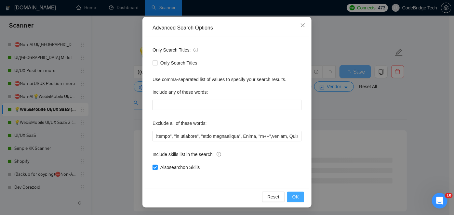
click at [299, 198] on button "OK" at bounding box center [295, 197] width 17 height 10
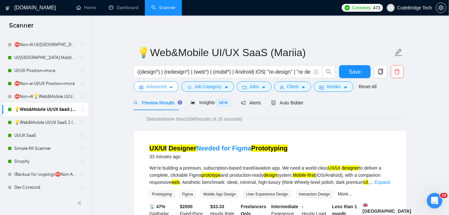
click at [159, 86] on span "Advanced" at bounding box center [156, 86] width 20 height 7
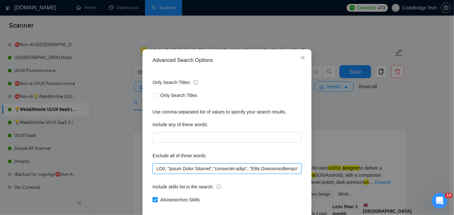
click at [274, 174] on input "text" at bounding box center [226, 169] width 149 height 10
drag, startPoint x: 287, startPoint y: 193, endPoint x: 300, endPoint y: 193, distance: 12.4
click at [300, 193] on div "Only Search Titles: Only Search Titles Use comma-separated list of values to sp…" at bounding box center [227, 145] width 164 height 151
click at [274, 174] on input "text" at bounding box center [226, 169] width 149 height 10
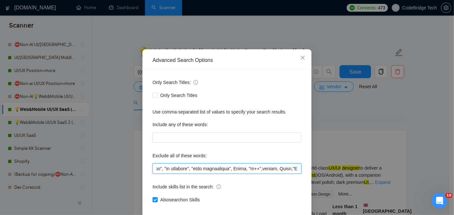
drag, startPoint x: 273, startPoint y: 191, endPoint x: 281, endPoint y: 189, distance: 8.6
click at [281, 174] on input "text" at bounding box center [226, 169] width 149 height 10
drag, startPoint x: 209, startPoint y: 191, endPoint x: 153, endPoint y: 194, distance: 56.0
click at [153, 174] on input "text" at bounding box center [226, 169] width 149 height 10
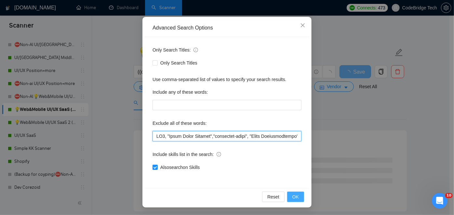
type input "MP4, "Adobe After Effects","commision-based", "Sales Representative", "ad creat…"
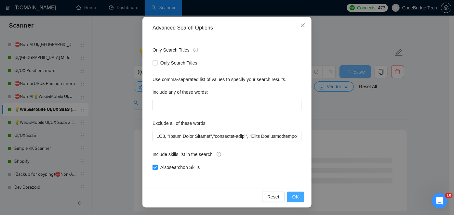
click at [292, 195] on span "OK" at bounding box center [295, 197] width 7 height 7
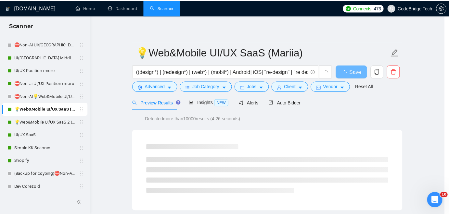
scroll to position [22, 0]
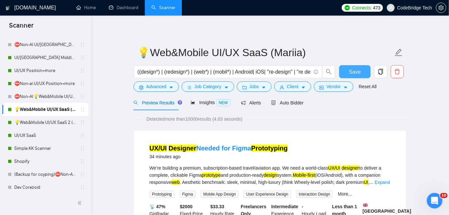
click at [359, 72] on span "Save" at bounding box center [355, 72] width 12 height 8
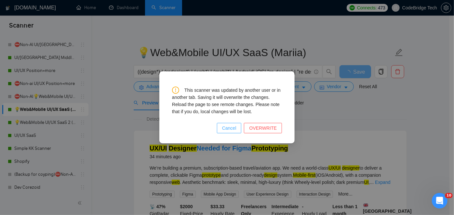
click at [229, 128] on span "Cancel" at bounding box center [229, 128] width 14 height 7
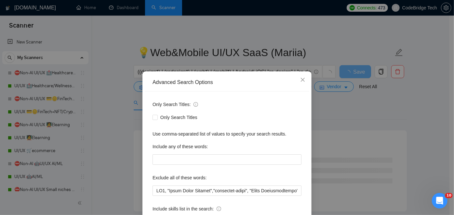
click at [269, 197] on div "Only Search Titles: Only Search Titles Use comma-separated list of values to sp…" at bounding box center [227, 167] width 164 height 151
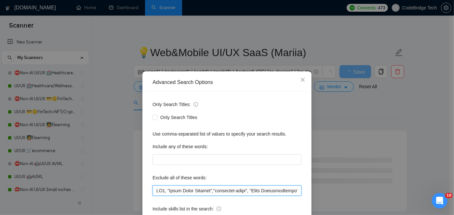
click at [274, 192] on input "text" at bounding box center [226, 191] width 149 height 10
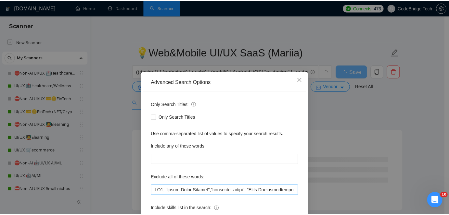
scroll to position [0, 773]
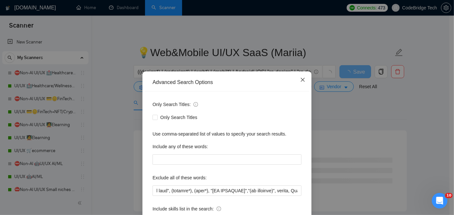
click at [301, 77] on span "Close" at bounding box center [303, 81] width 18 height 18
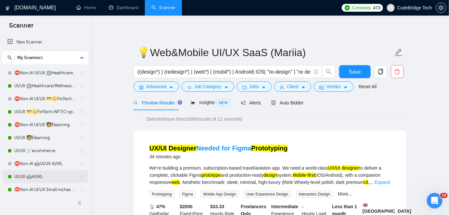
click at [35, 179] on link "UI/UX 🤖AI/ML" at bounding box center [45, 177] width 62 height 13
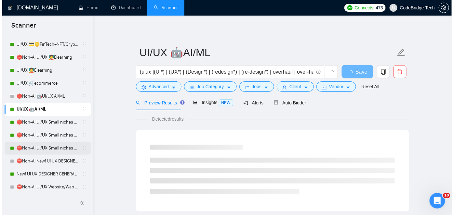
scroll to position [88, 0]
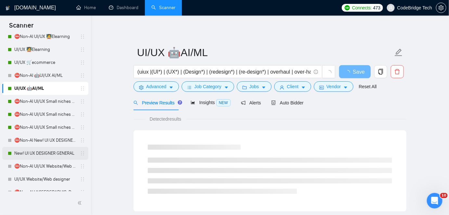
click at [36, 152] on link "New! UI UX DESIGNER GENERAL" at bounding box center [45, 153] width 62 height 13
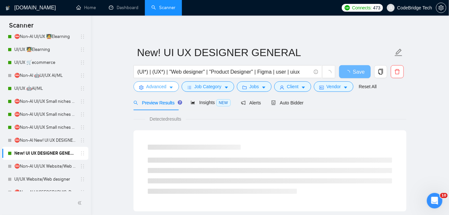
click at [171, 84] on button "Advanced" at bounding box center [157, 87] width 46 height 10
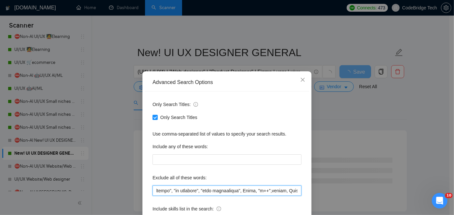
drag, startPoint x: 263, startPoint y: 188, endPoint x: 300, endPoint y: 186, distance: 37.8
click at [300, 186] on div "Only Search Titles: Only Search Titles Use comma-separated list of values to sp…" at bounding box center [227, 167] width 164 height 151
click at [260, 189] on input "text" at bounding box center [226, 191] width 149 height 10
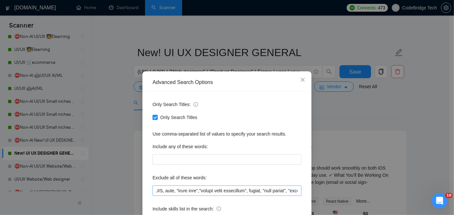
scroll to position [0, 3119]
drag, startPoint x: 239, startPoint y: 190, endPoint x: 274, endPoint y: 191, distance: 35.1
click at [274, 191] on input "text" at bounding box center [226, 191] width 149 height 10
click at [34, 90] on div "Advanced Search Options Only Search Titles: Only Search Titles Use comma-separa…" at bounding box center [227, 107] width 454 height 215
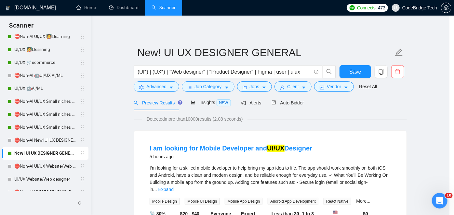
click at [35, 88] on link "UI/UX 🤖AI/ML" at bounding box center [45, 88] width 62 height 13
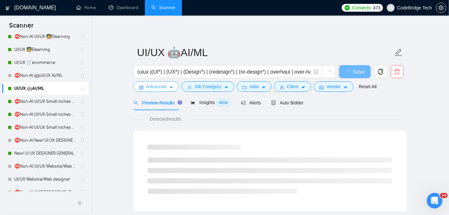
click at [173, 89] on button "Advanced" at bounding box center [157, 87] width 46 height 10
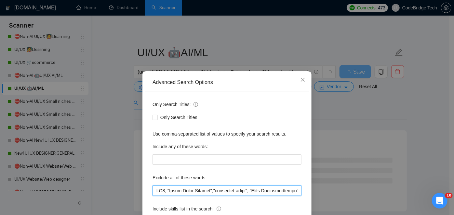
click at [266, 191] on input "text" at bounding box center [226, 191] width 149 height 10
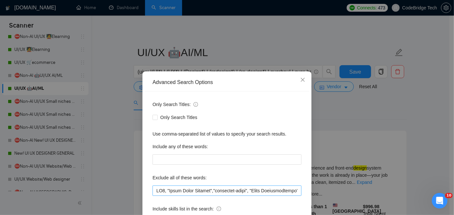
scroll to position [0, 300]
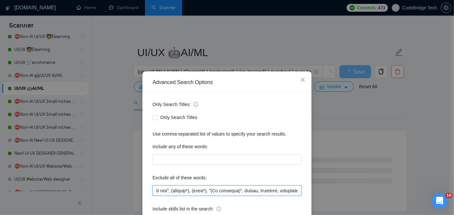
click at [211, 190] on input "text" at bounding box center [226, 191] width 149 height 10
click at [210, 190] on input "text" at bounding box center [226, 191] width 149 height 10
paste input "[NO AGENCIES]"""
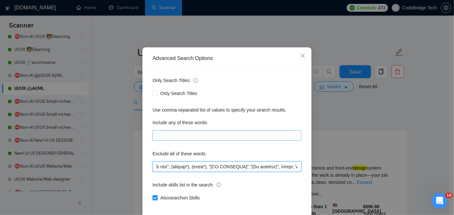
scroll to position [55, 0]
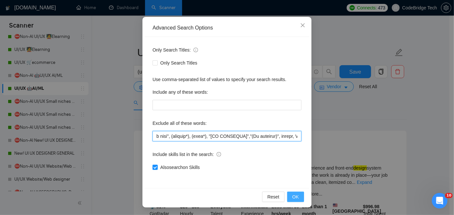
type input "MP4, "Adobe After Effects","commision-based", "Sales Representative", "ad creat…"
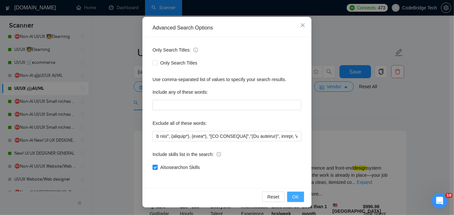
click at [296, 198] on button "OK" at bounding box center [295, 197] width 17 height 10
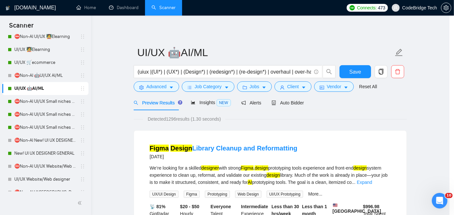
scroll to position [22, 0]
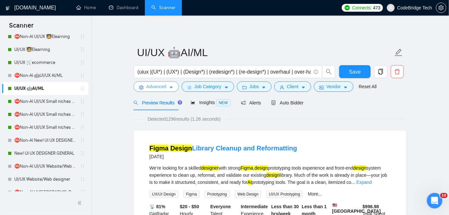
click at [158, 83] on button "Advanced" at bounding box center [157, 87] width 46 height 10
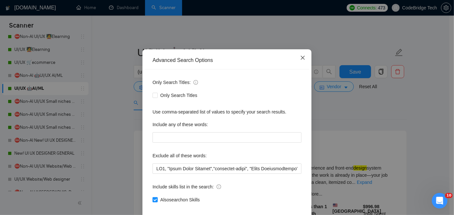
click at [298, 67] on span "Close" at bounding box center [303, 58] width 18 height 18
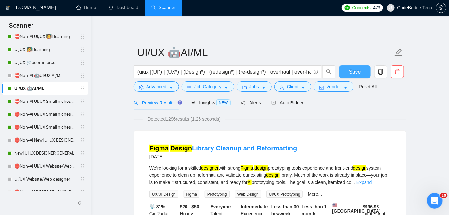
click at [362, 70] on button "Save" at bounding box center [355, 71] width 32 height 13
click at [151, 86] on span "Advanced" at bounding box center [156, 86] width 20 height 7
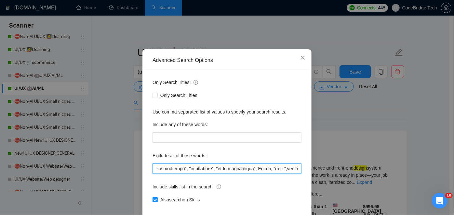
drag, startPoint x: 272, startPoint y: 193, endPoint x: 292, endPoint y: 191, distance: 19.6
click at [292, 174] on input "text" at bounding box center [226, 169] width 149 height 10
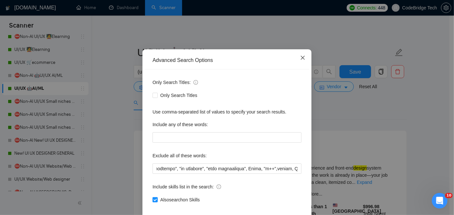
click at [300, 60] on icon "close" at bounding box center [302, 57] width 5 height 5
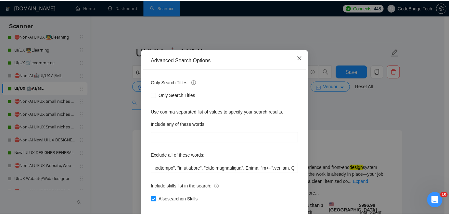
scroll to position [0, 0]
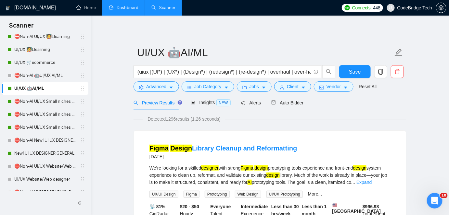
click at [112, 10] on link "Dashboard" at bounding box center [124, 8] width 30 height 6
